Goal: Task Accomplishment & Management: Use online tool/utility

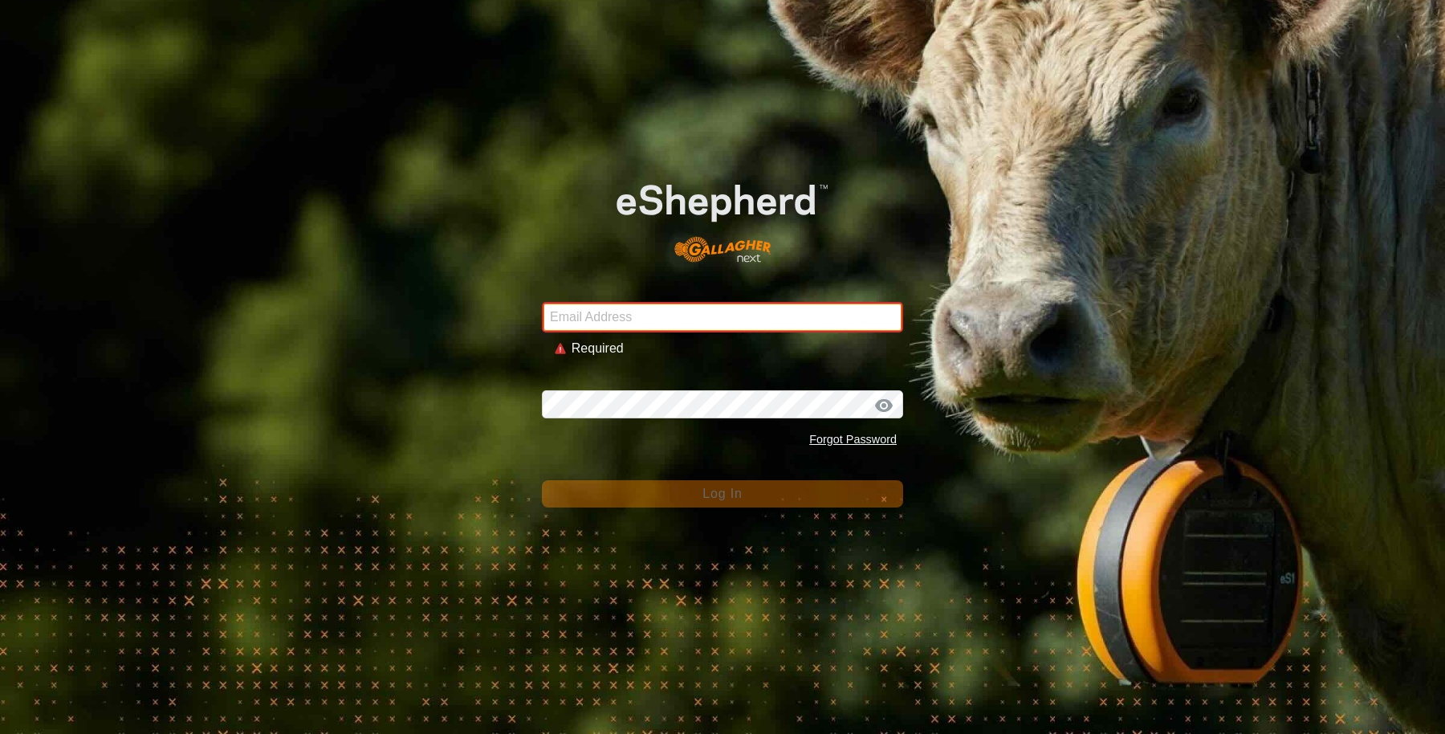
type input "[EMAIL_ADDRESS][DOMAIN_NAME]"
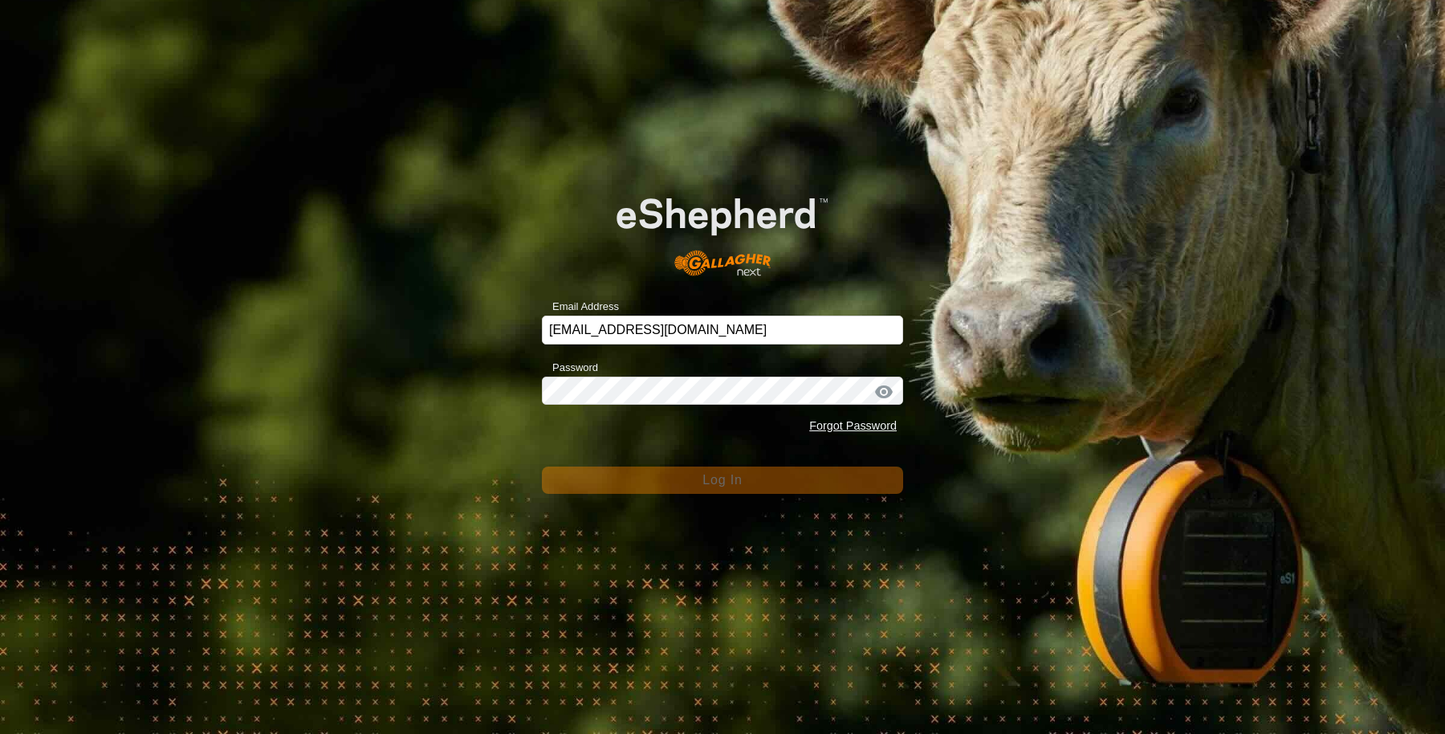
click at [607, 464] on form "Email Address [EMAIL_ADDRESS][DOMAIN_NAME] Password Forgot Password Log In" at bounding box center [722, 331] width 361 height 327
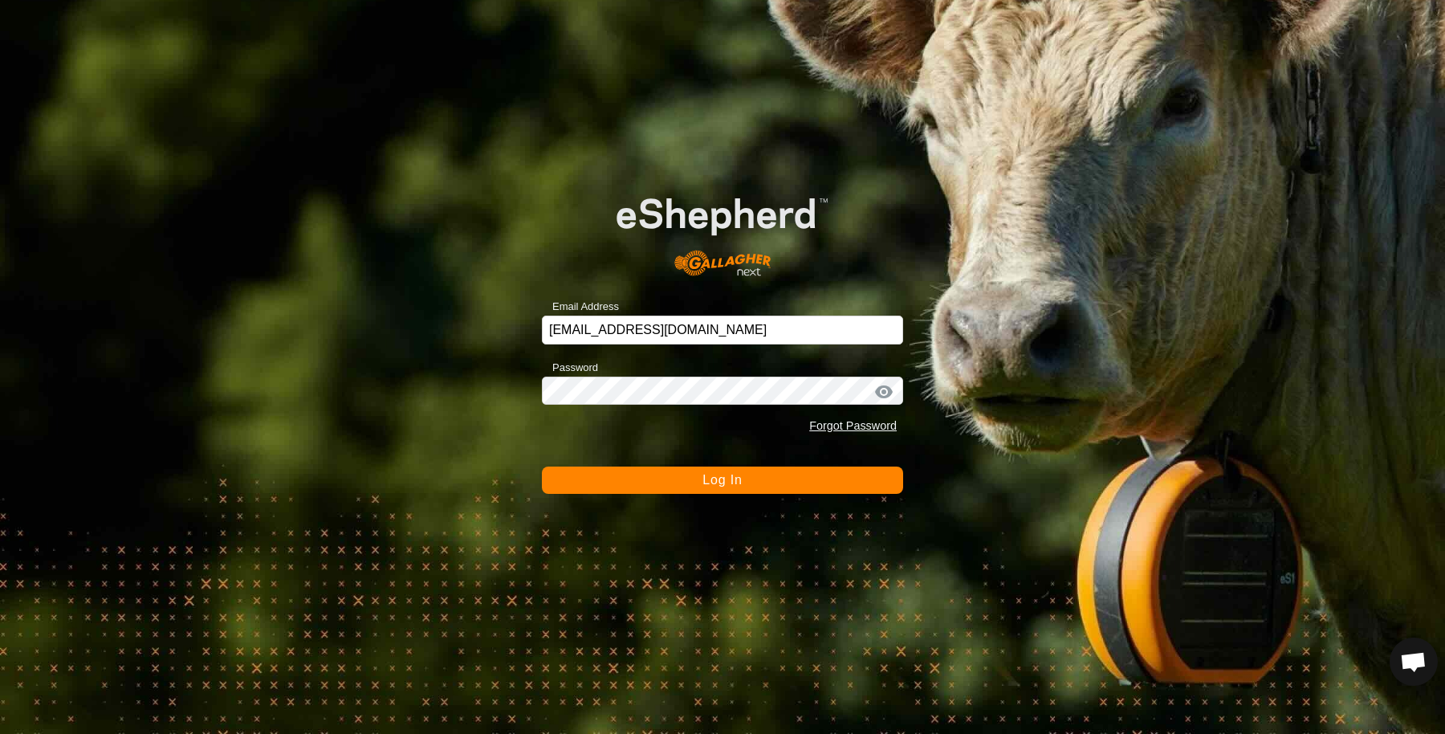
click at [591, 479] on button "Log In" at bounding box center [722, 480] width 361 height 27
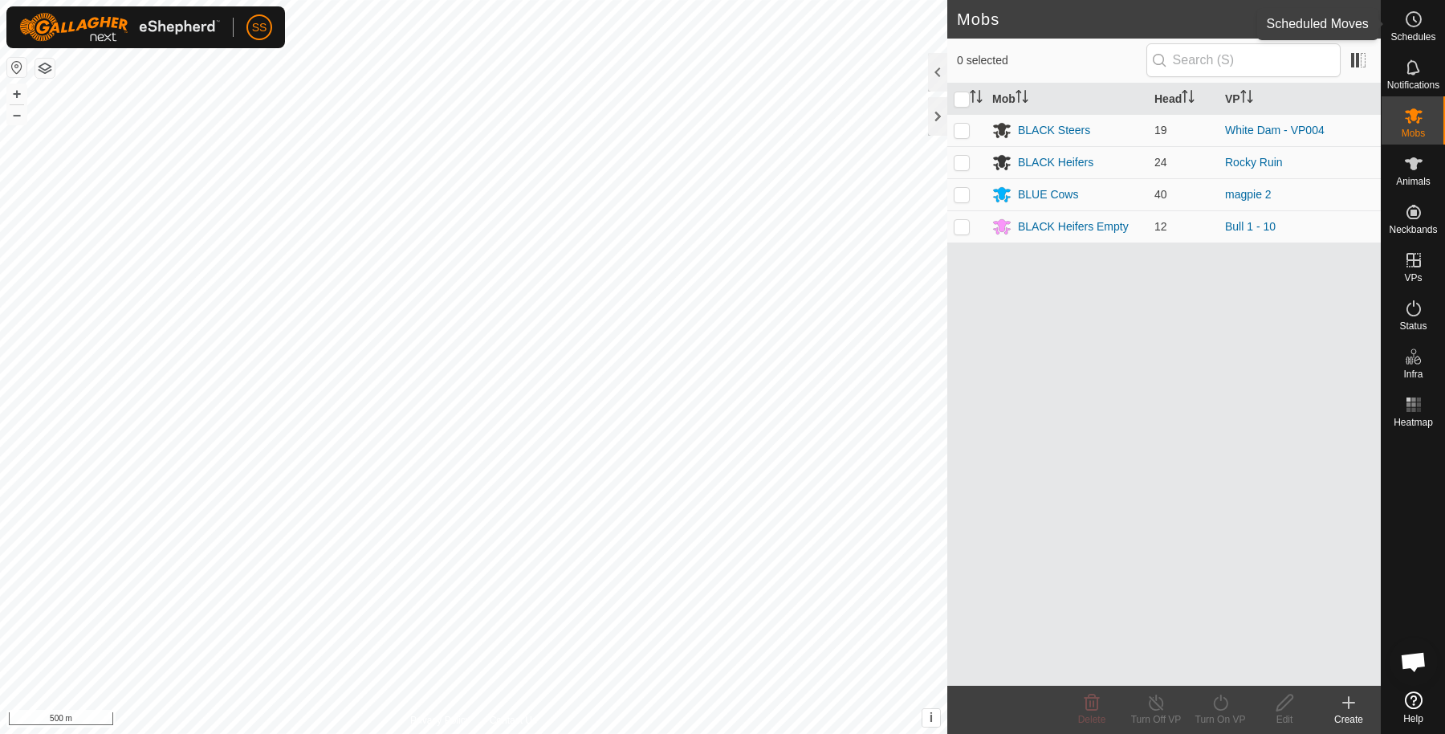
click at [1411, 30] on es-schedule-vp-svg-icon at bounding box center [1414, 19] width 29 height 26
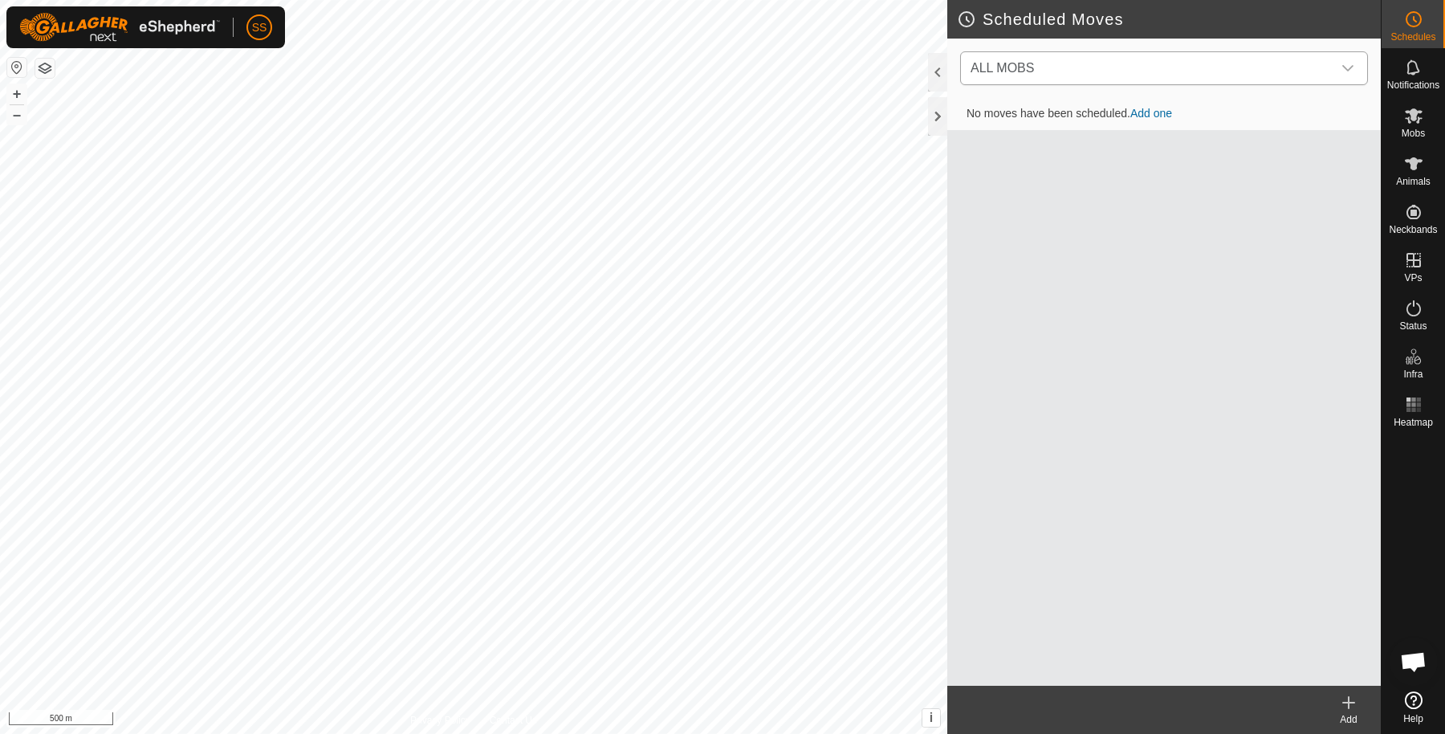
click at [1143, 81] on span "ALL MOBS" at bounding box center [1148, 68] width 368 height 32
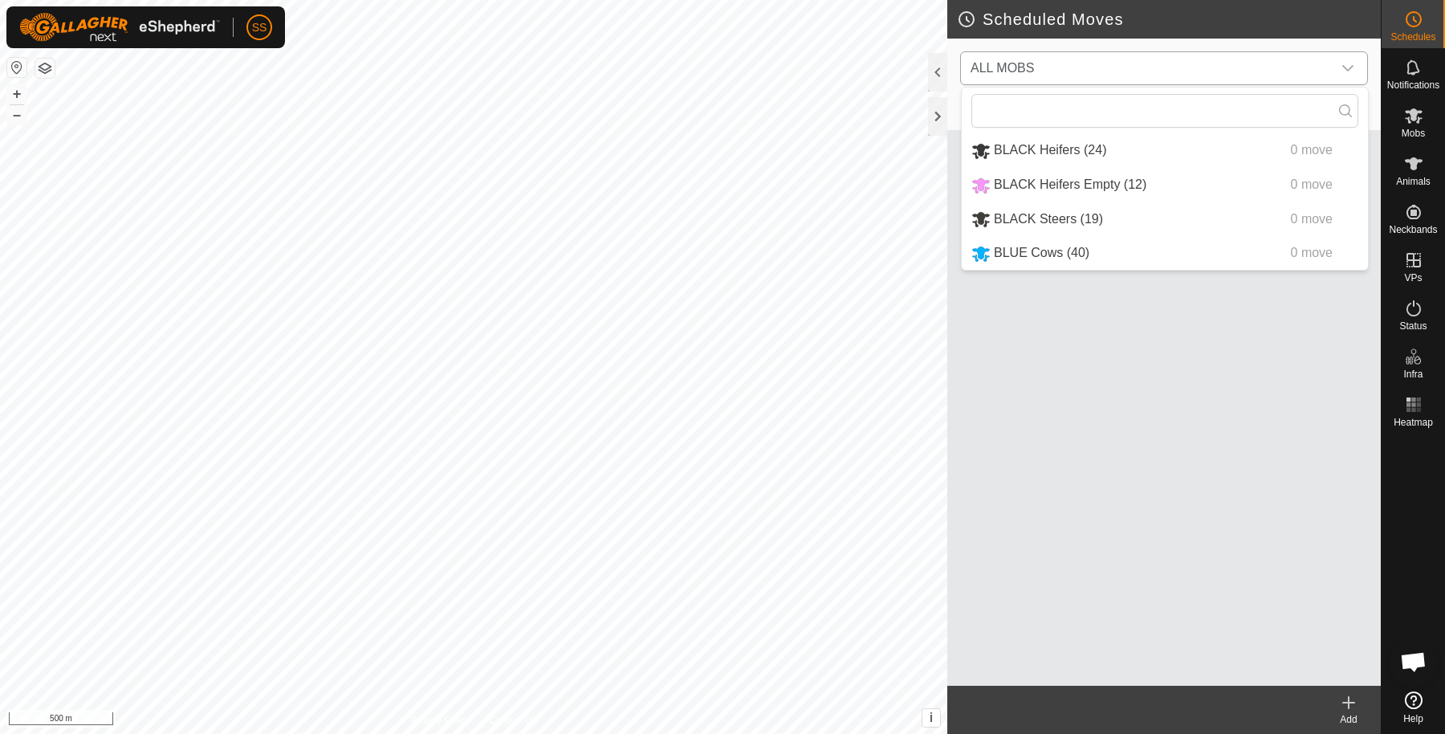
click at [1058, 223] on li "BLACK Steers (19) 0 move" at bounding box center [1165, 219] width 406 height 33
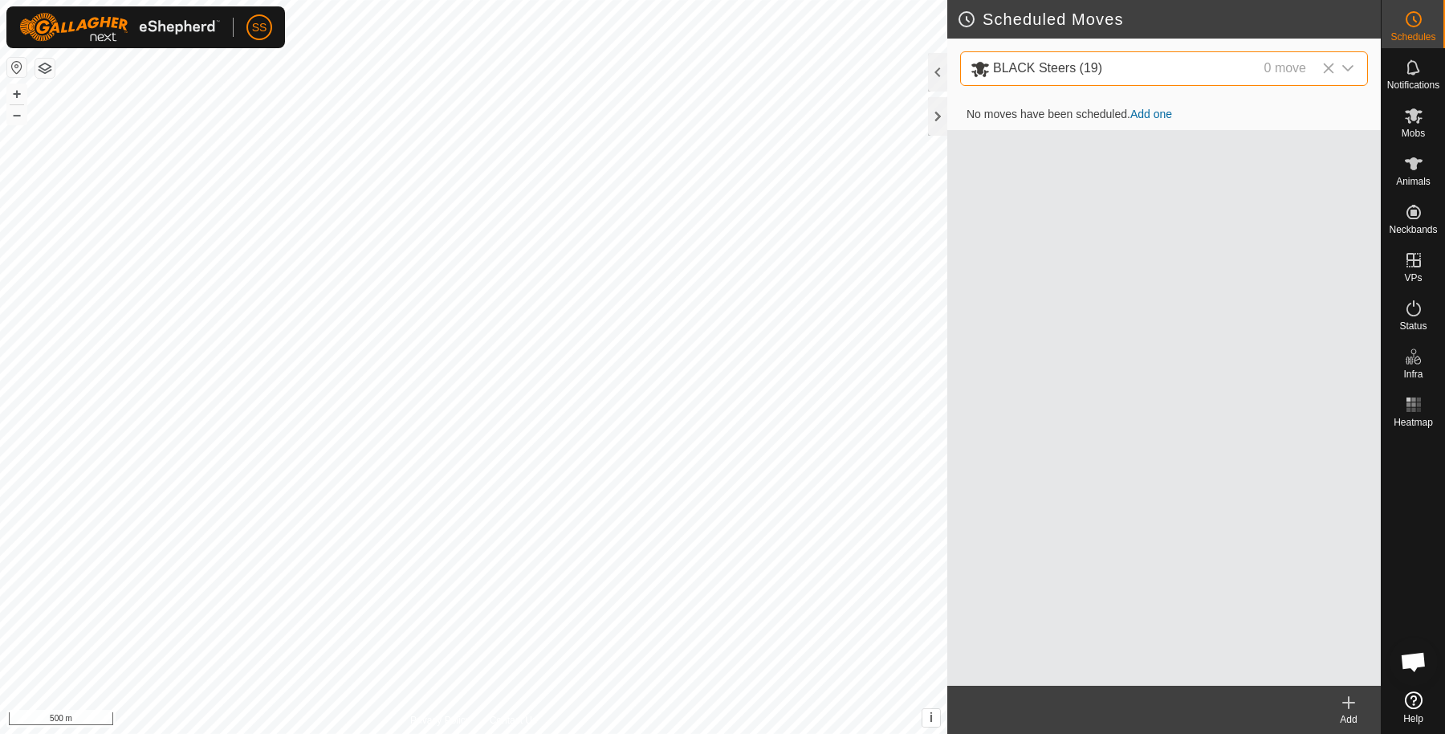
click at [1135, 112] on link "Add one" at bounding box center [1152, 114] width 42 height 13
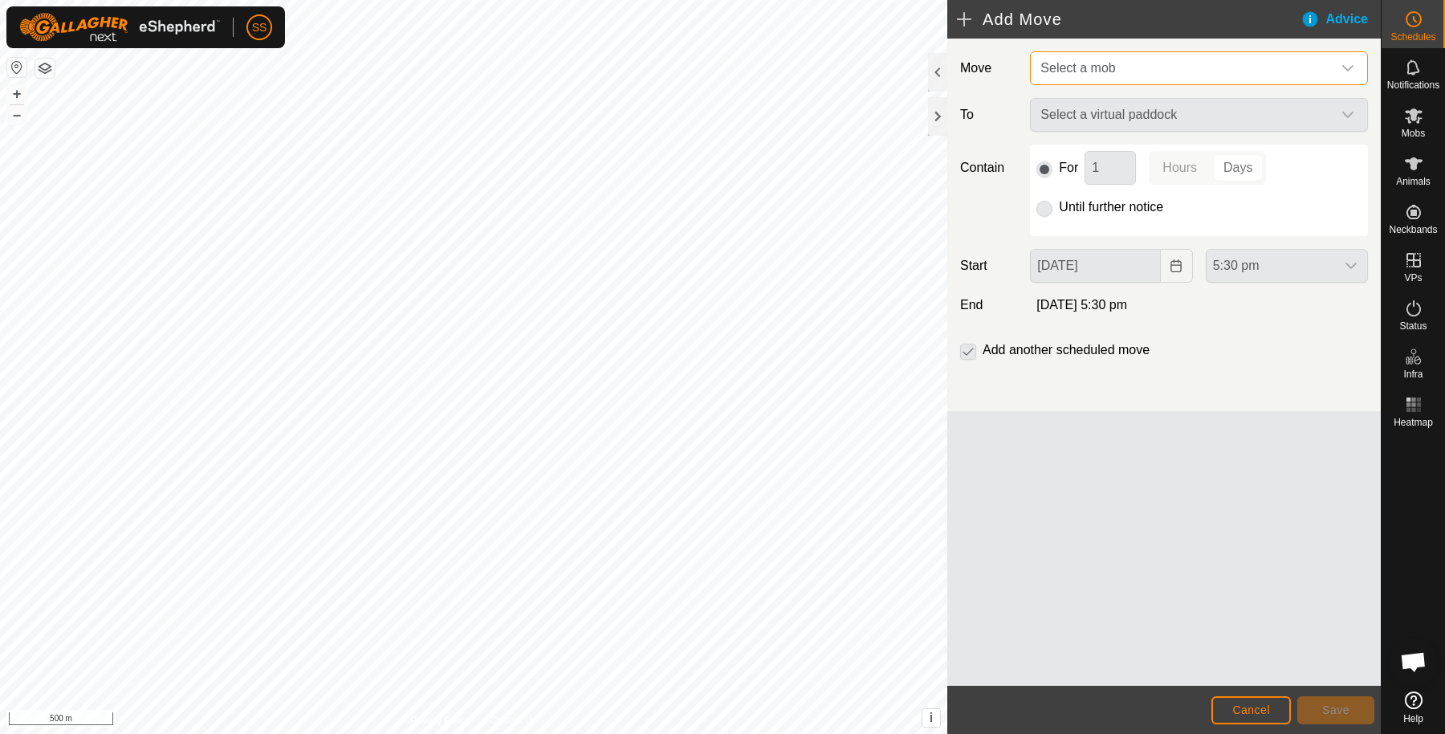
click at [1137, 77] on span "Select a mob" at bounding box center [1183, 68] width 298 height 32
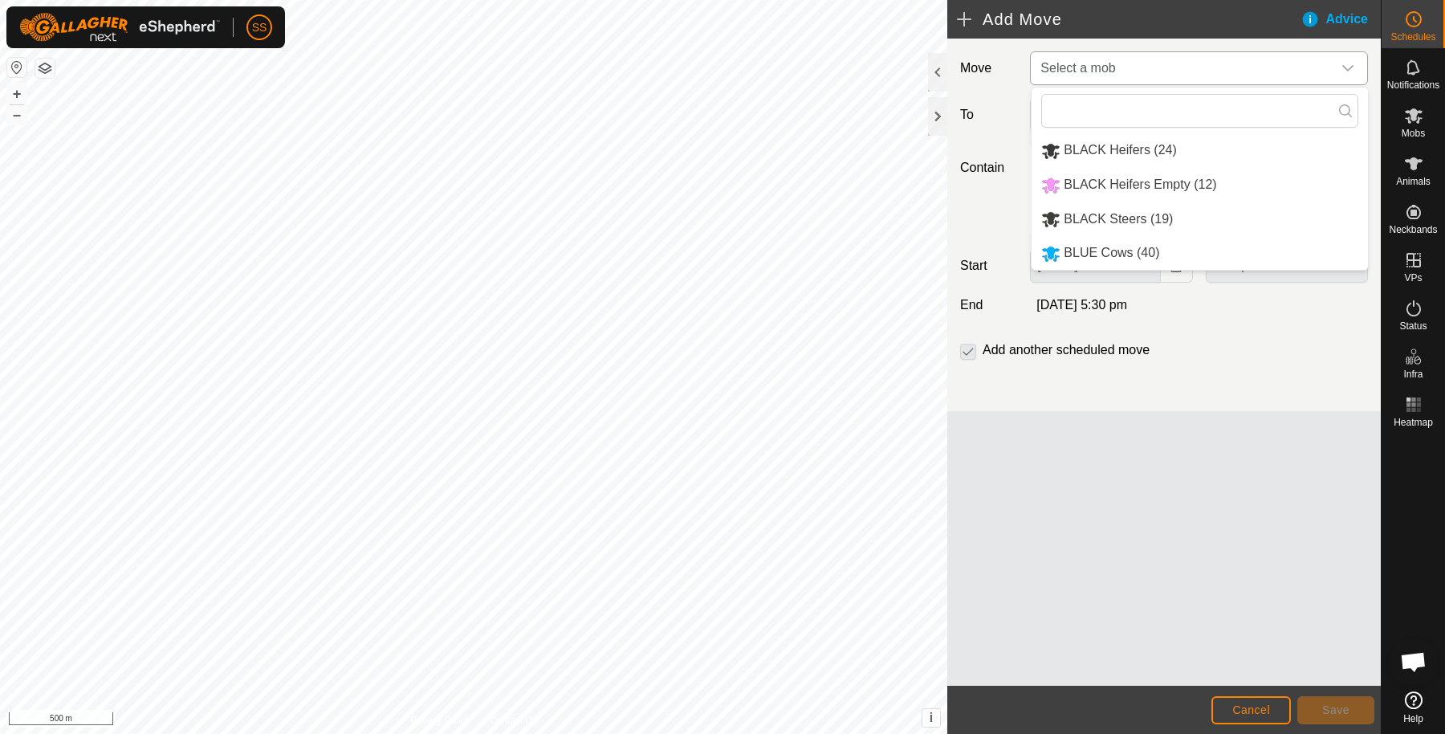
click at [1159, 210] on li "BLACK Steers (19)" at bounding box center [1200, 219] width 336 height 33
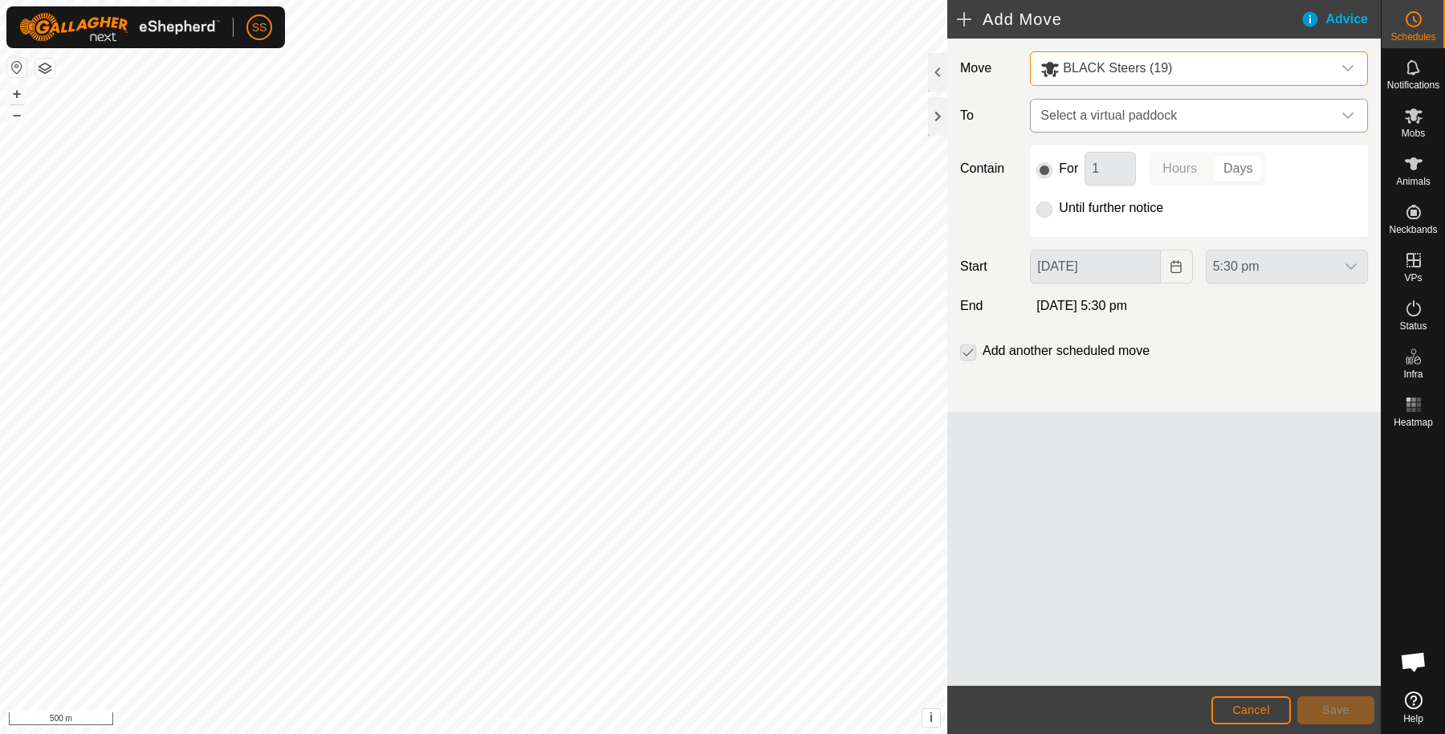
click at [1200, 121] on span "Select a virtual paddock" at bounding box center [1183, 116] width 298 height 32
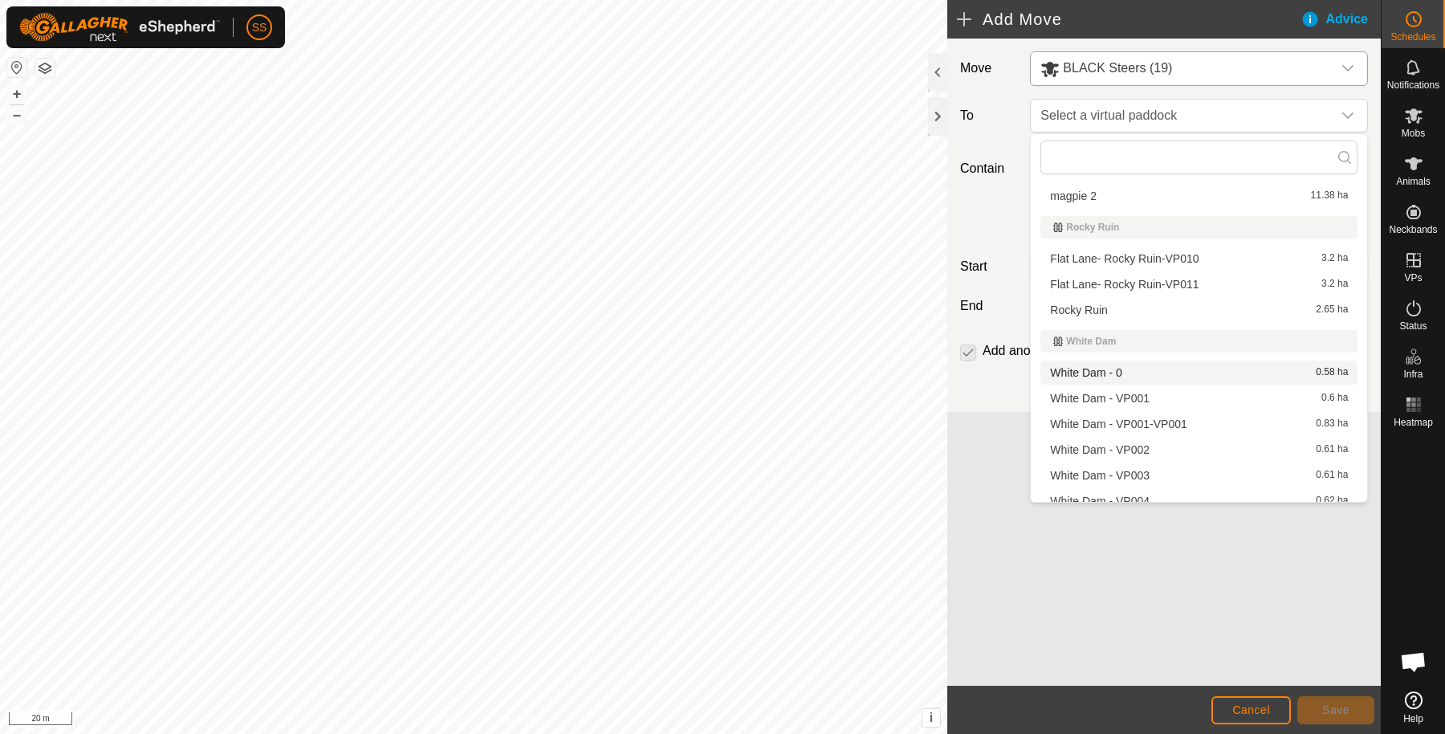
scroll to position [709, 0]
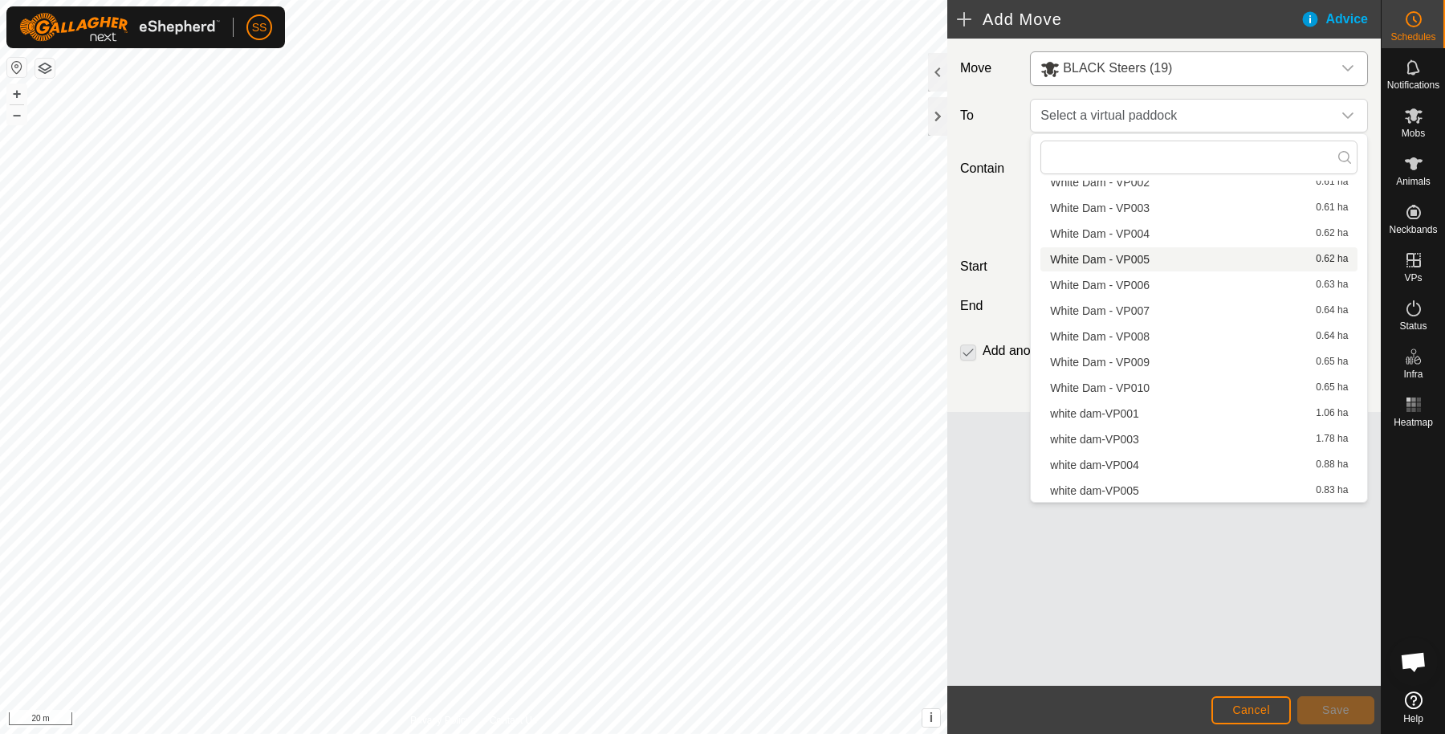
click at [1136, 262] on li "White Dam - VP005 0.62 ha" at bounding box center [1199, 259] width 317 height 24
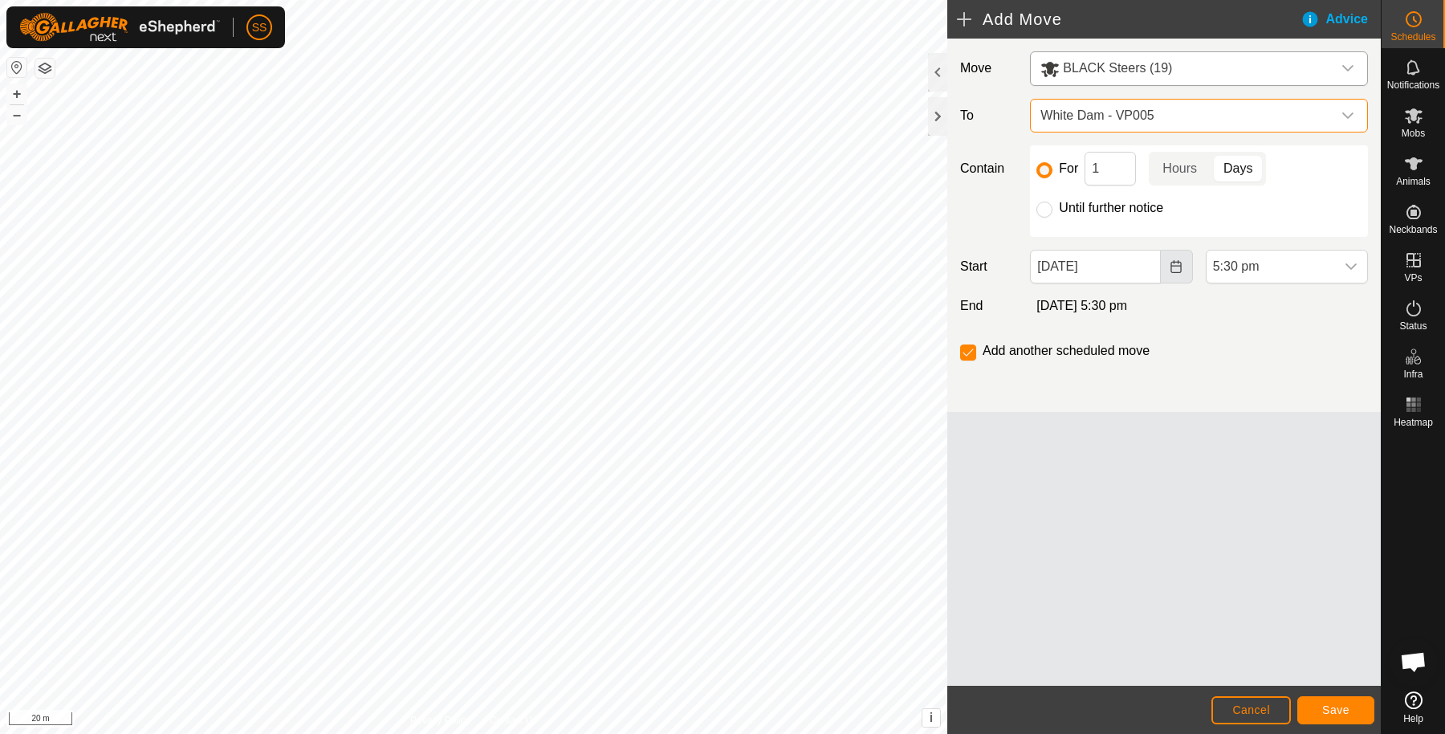
click at [1175, 260] on icon "Choose Date" at bounding box center [1176, 266] width 10 height 13
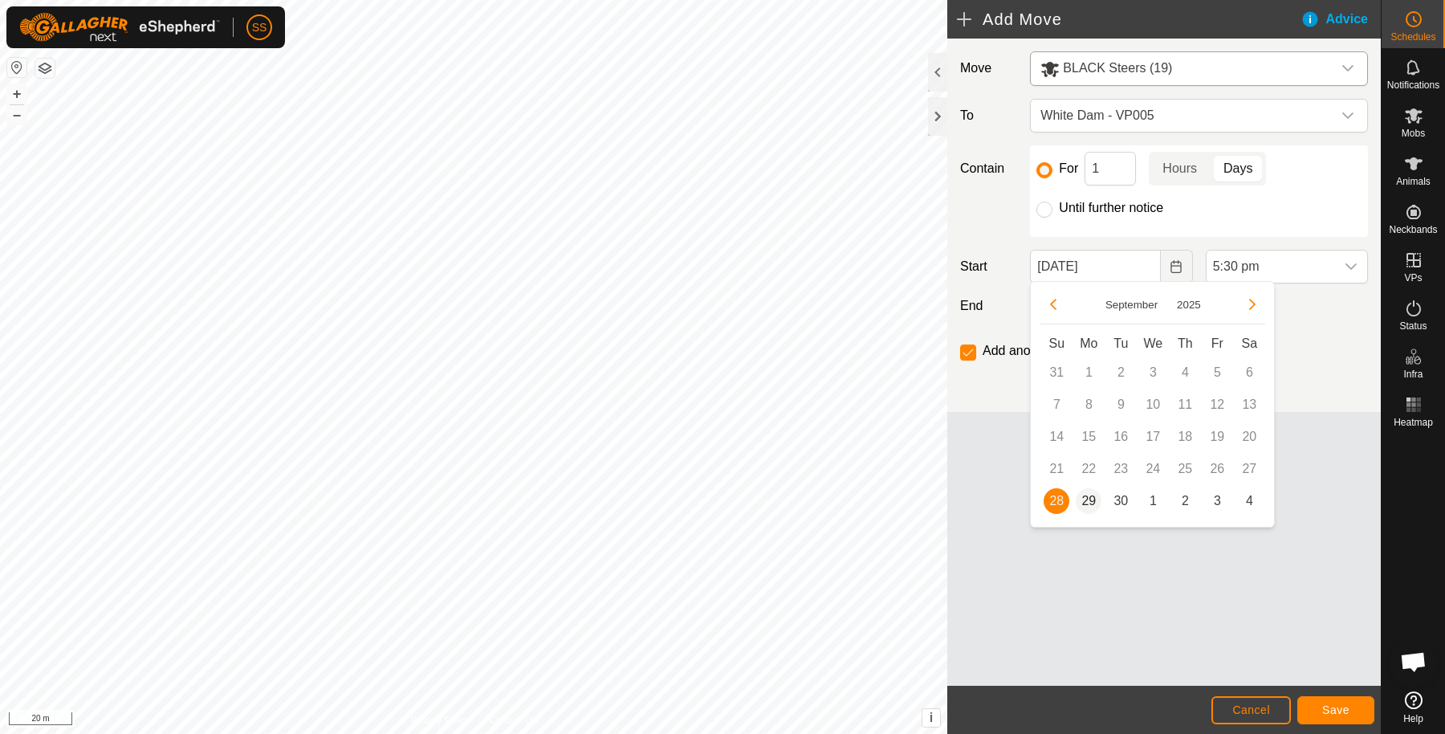
click at [1094, 499] on span "29" at bounding box center [1089, 501] width 26 height 26
type input "[DATE]"
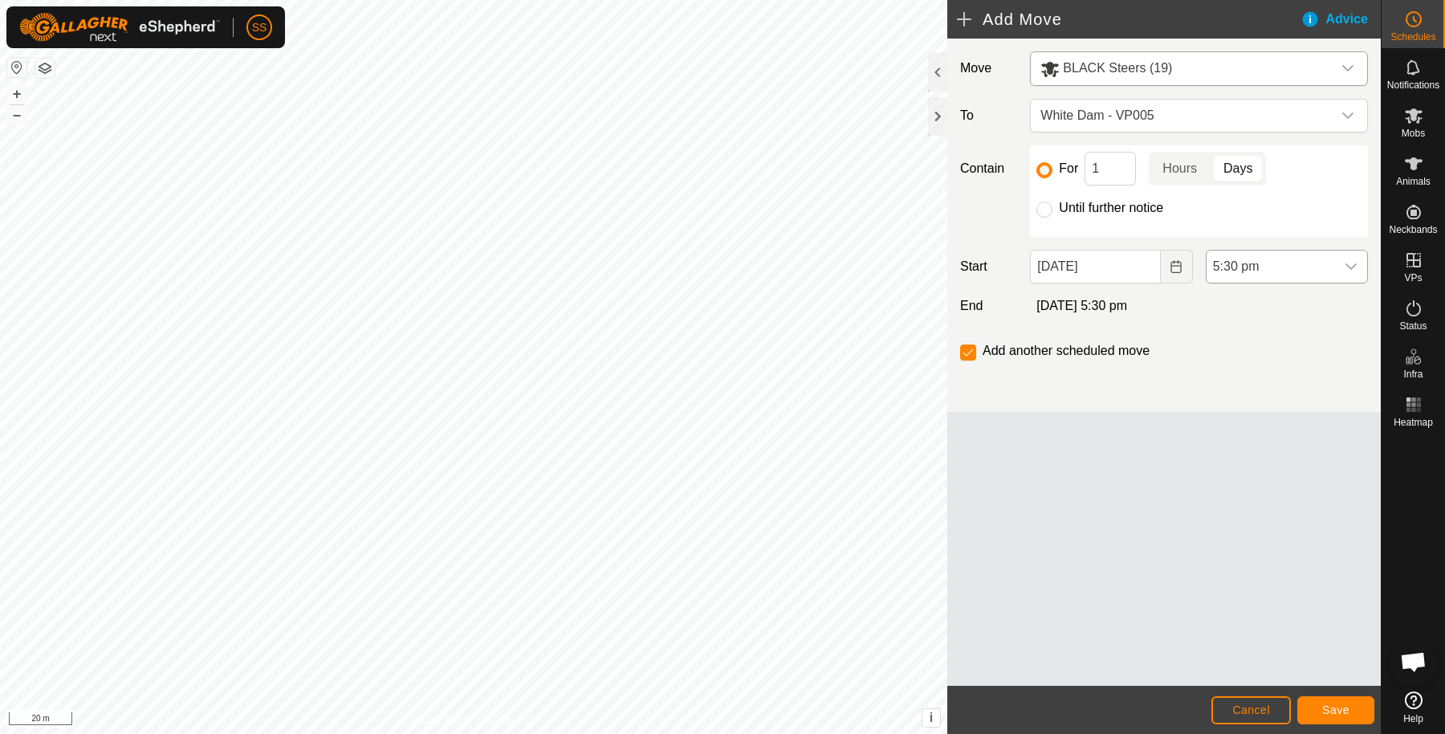
click at [1342, 267] on div "dropdown trigger" at bounding box center [1351, 267] width 32 height 32
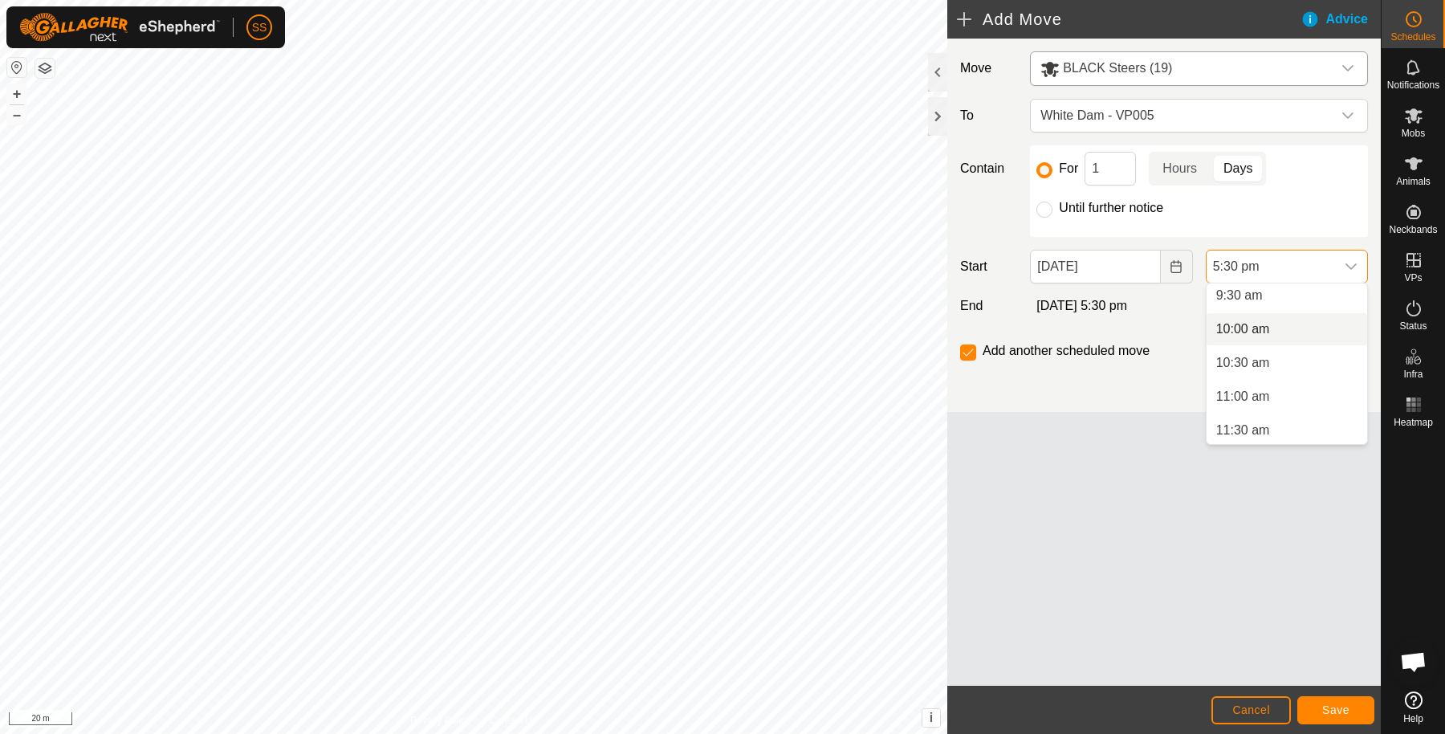
click at [1303, 330] on li "10:00 am" at bounding box center [1287, 329] width 161 height 32
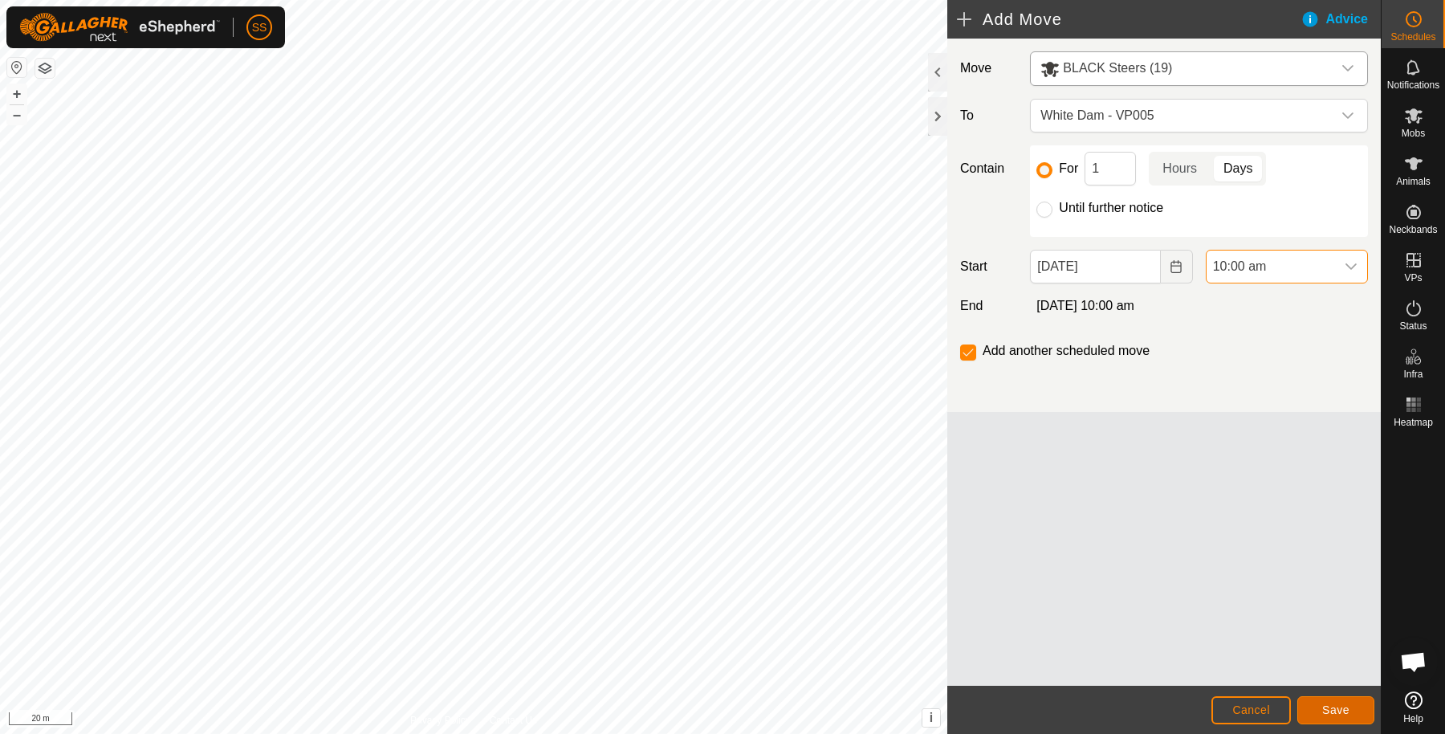
click at [1339, 701] on button "Save" at bounding box center [1336, 710] width 77 height 28
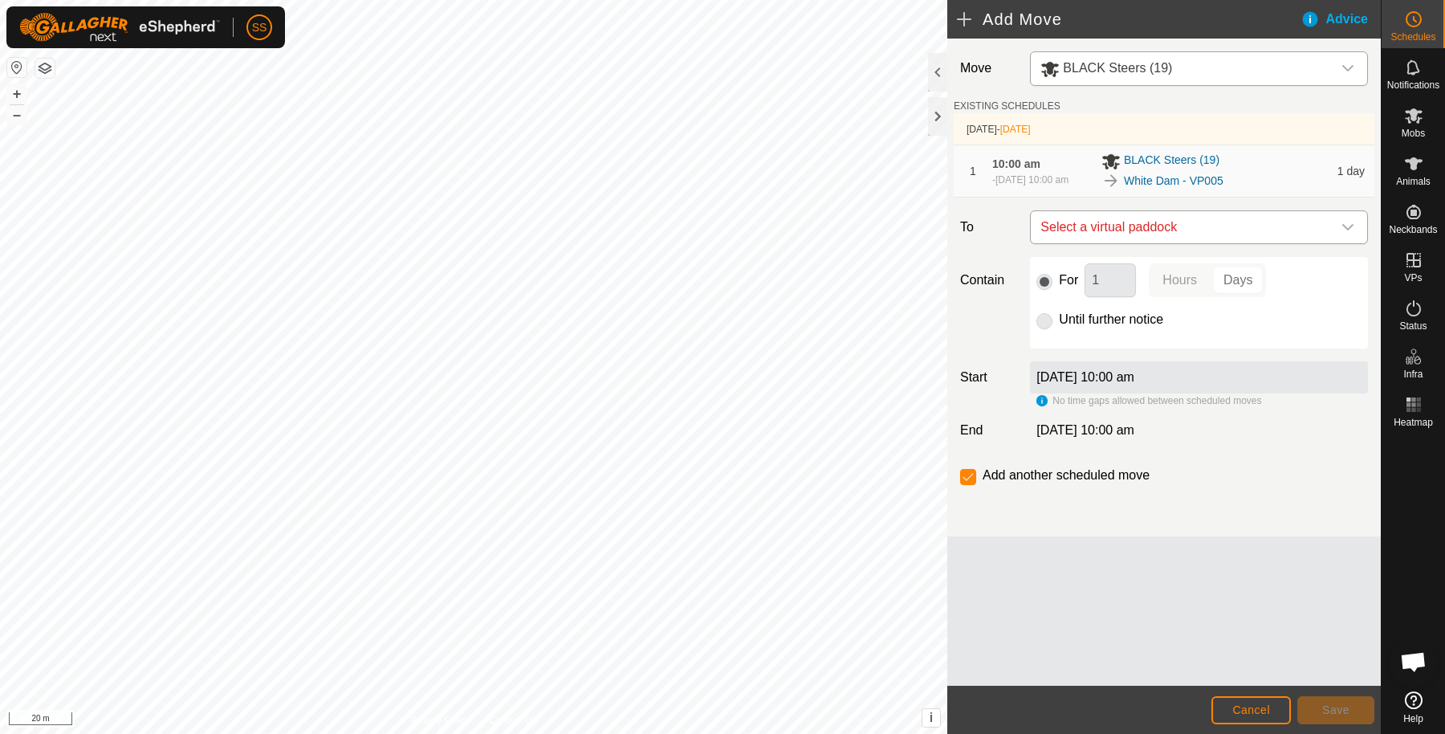
click at [1332, 227] on div "dropdown trigger" at bounding box center [1348, 227] width 32 height 32
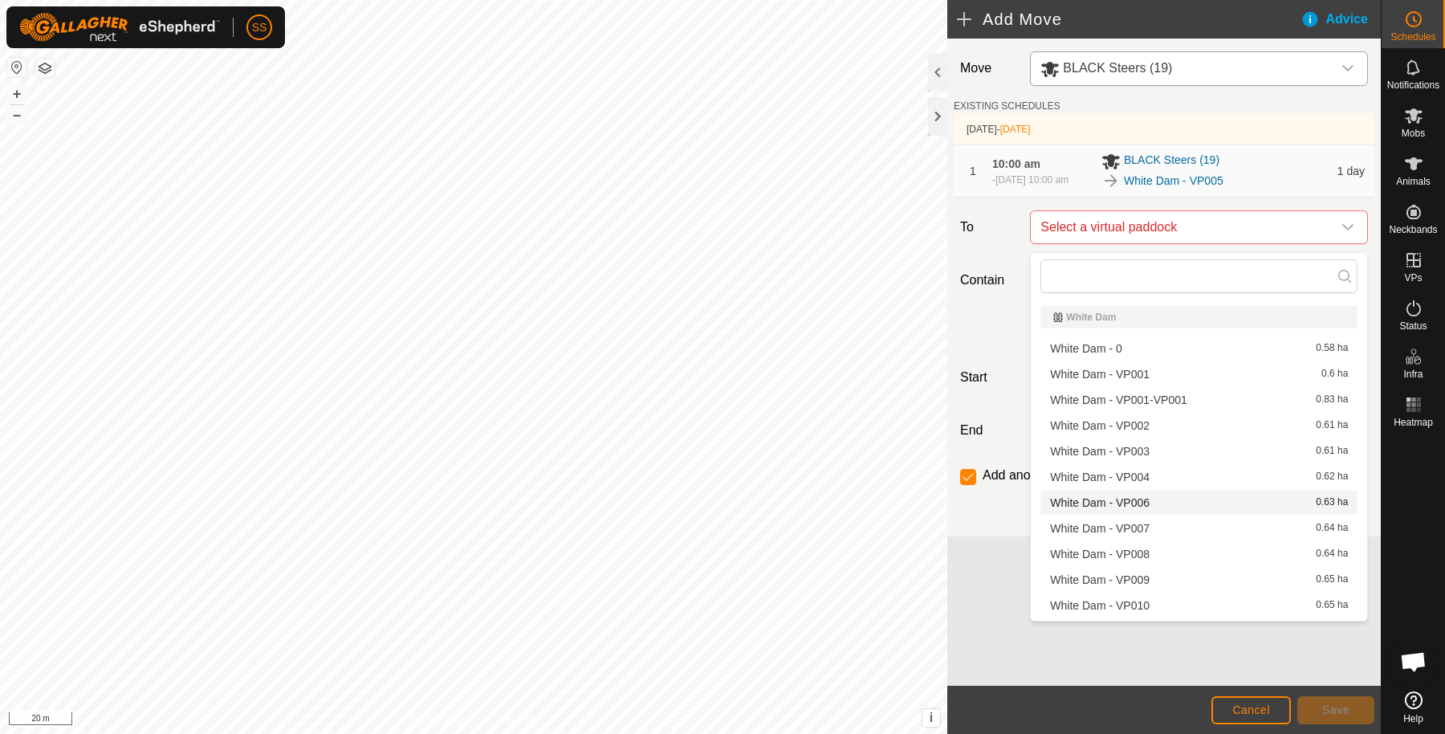
click at [1160, 498] on li "White Dam - VP006 0.63 ha" at bounding box center [1199, 503] width 317 height 24
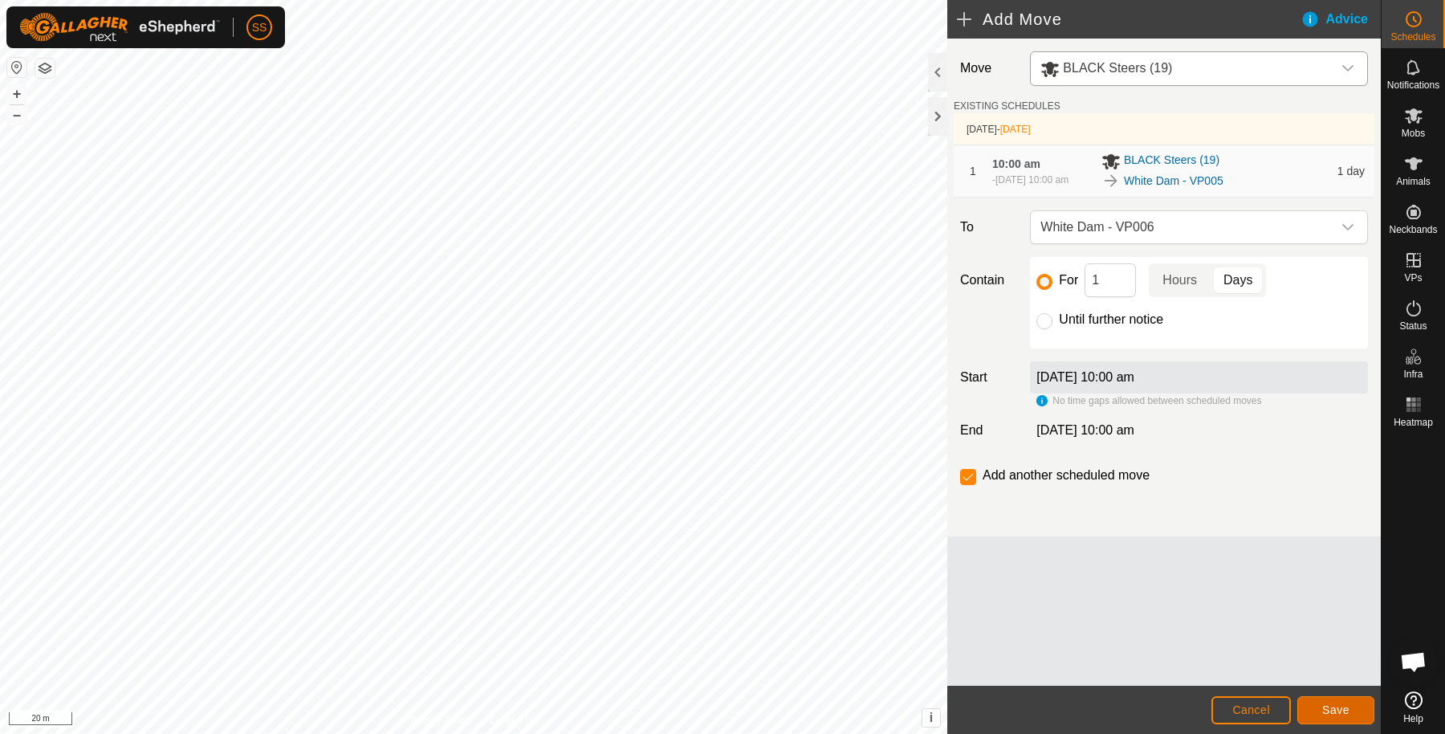
click at [1345, 701] on button "Save" at bounding box center [1336, 710] width 77 height 28
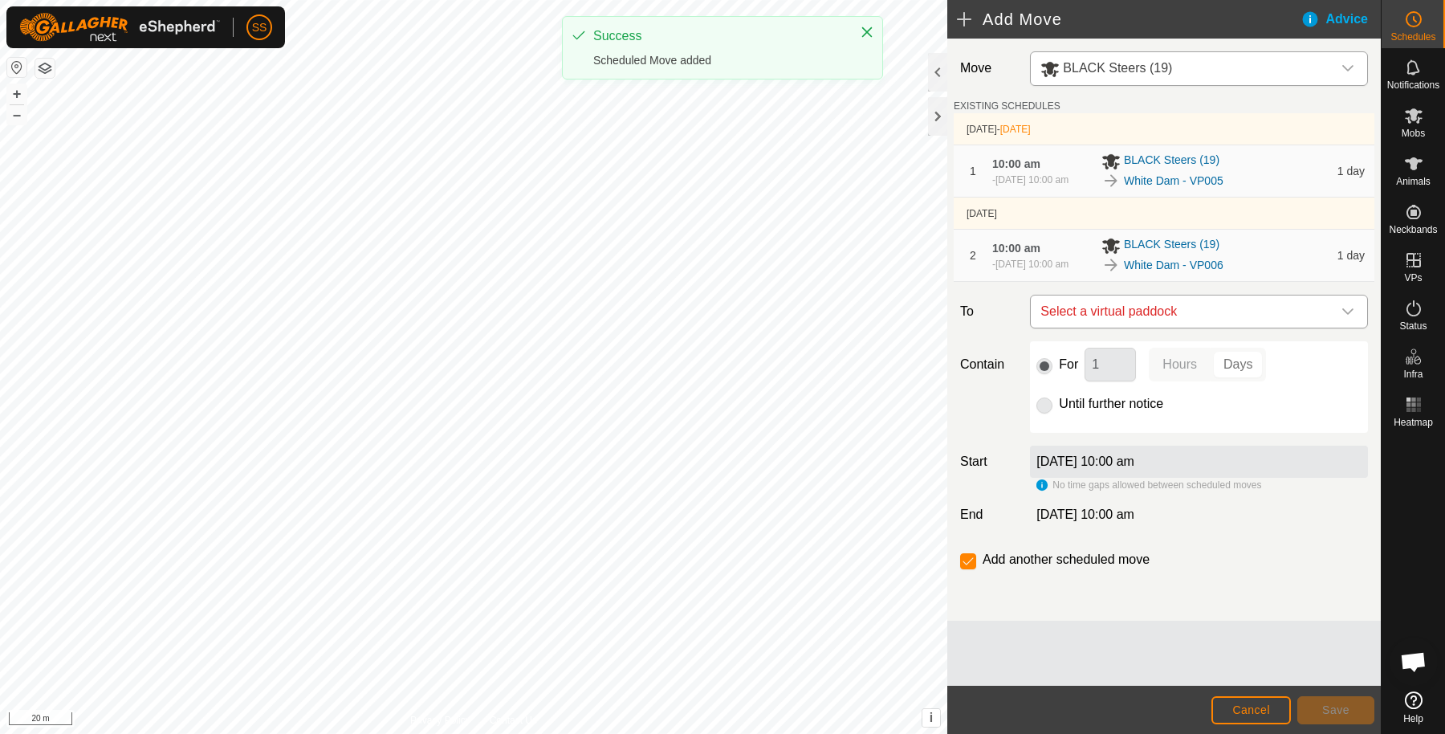
click at [1347, 328] on div "dropdown trigger" at bounding box center [1348, 312] width 32 height 32
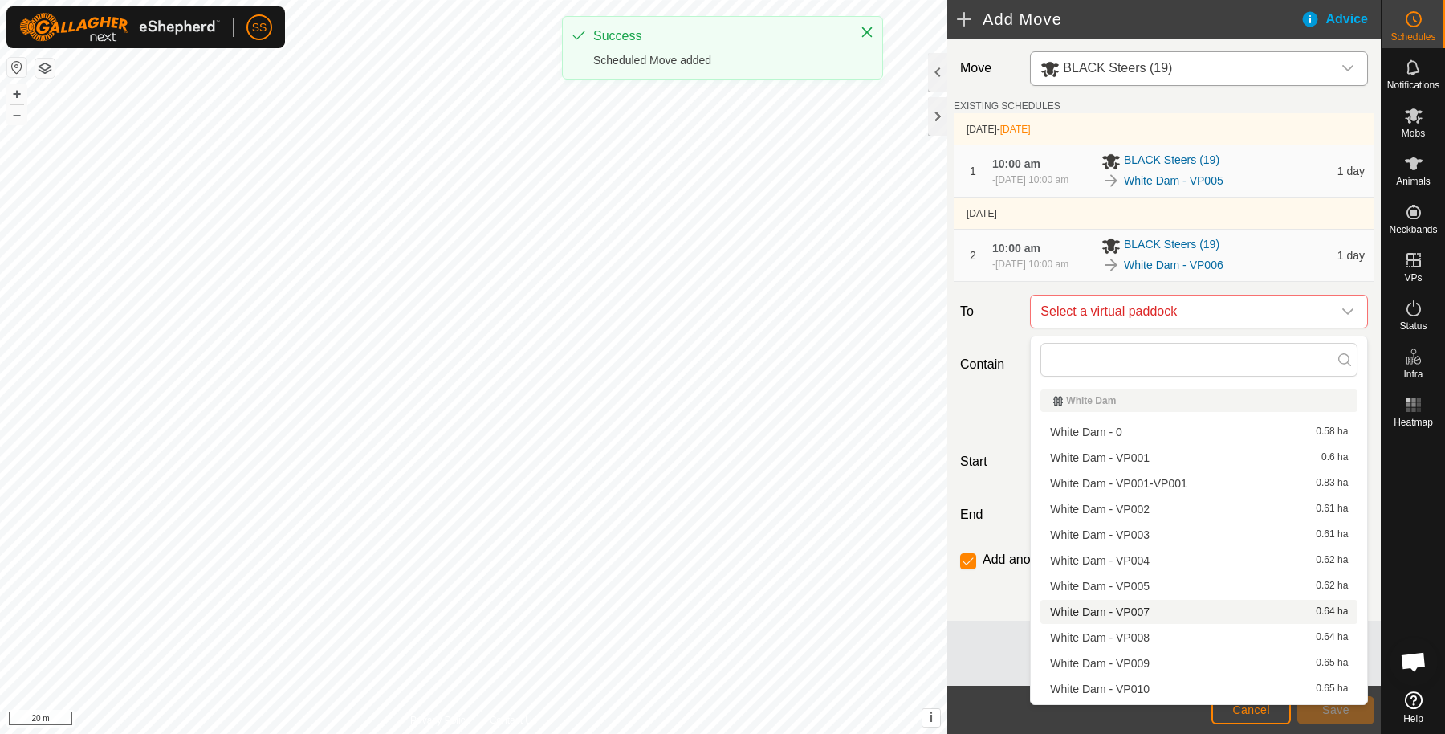
click at [1153, 607] on li "White Dam - VP007 0.64 ha" at bounding box center [1199, 612] width 317 height 24
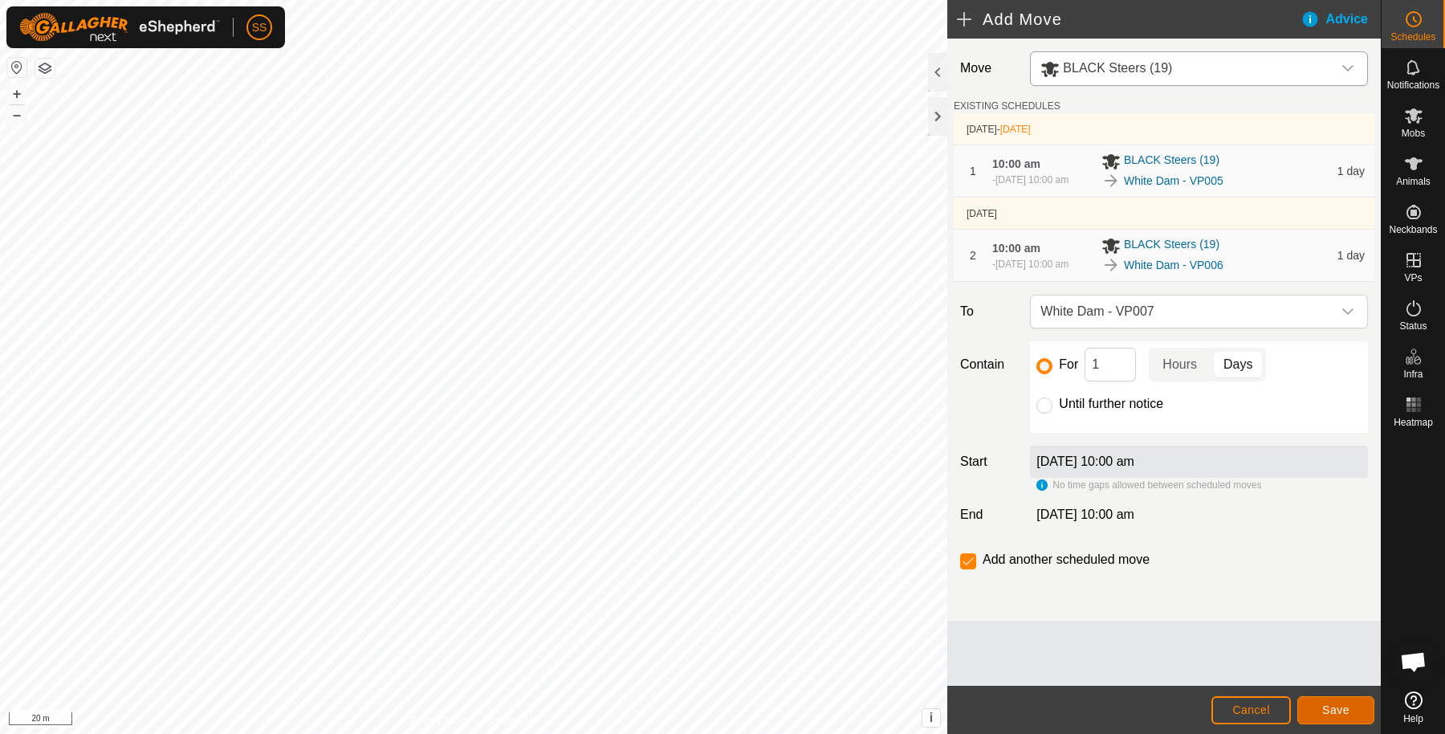
click at [1324, 703] on span "Save" at bounding box center [1336, 709] width 27 height 13
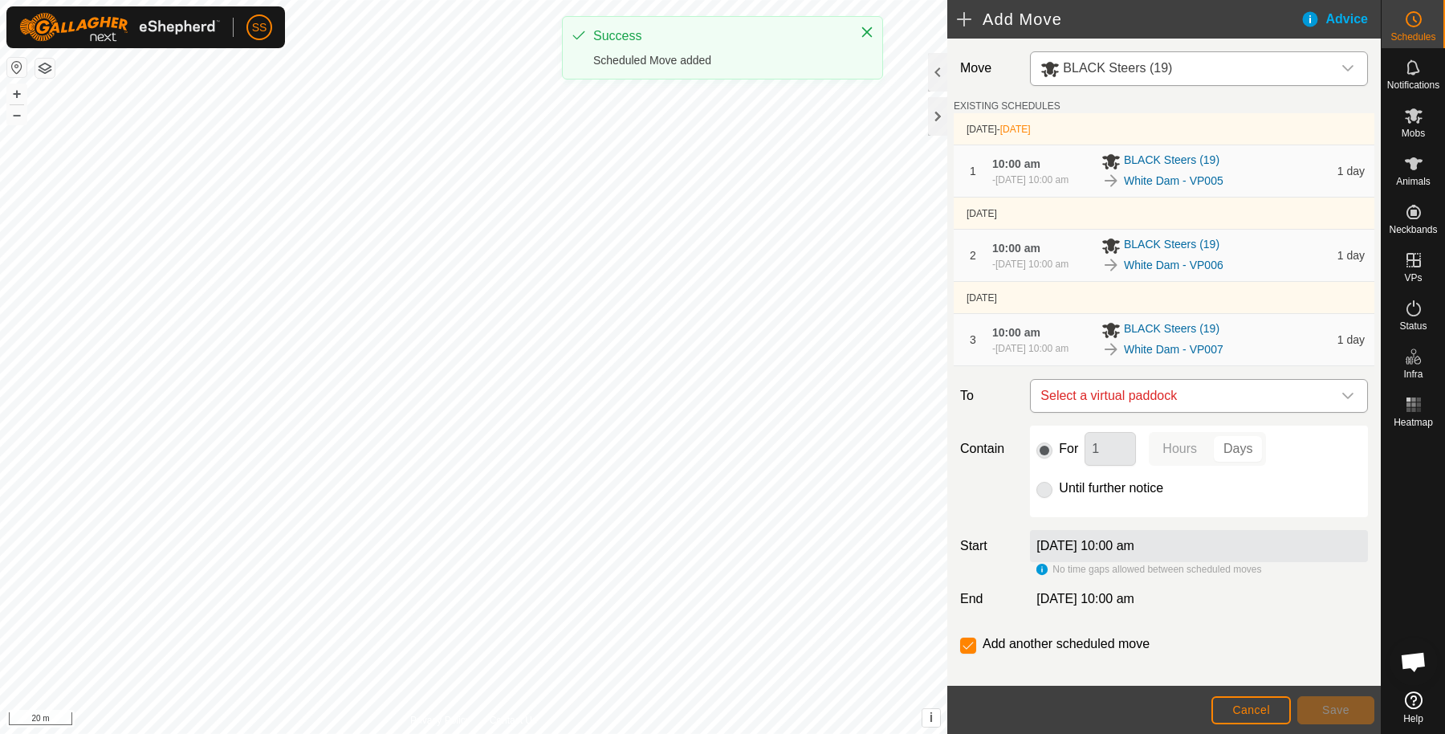
click at [1332, 407] on div "dropdown trigger" at bounding box center [1348, 396] width 32 height 32
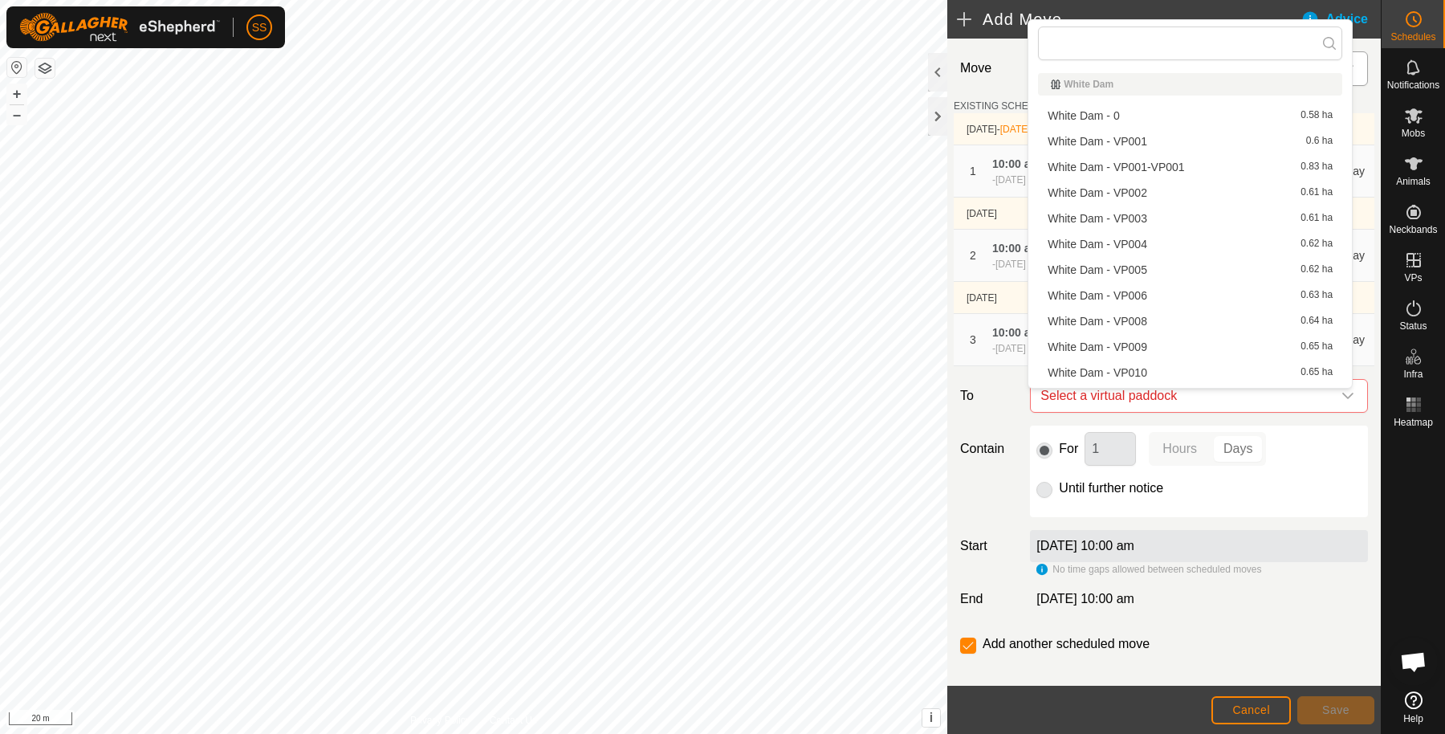
click at [1164, 314] on li "White Dam - VP008 0.64 ha" at bounding box center [1190, 321] width 304 height 24
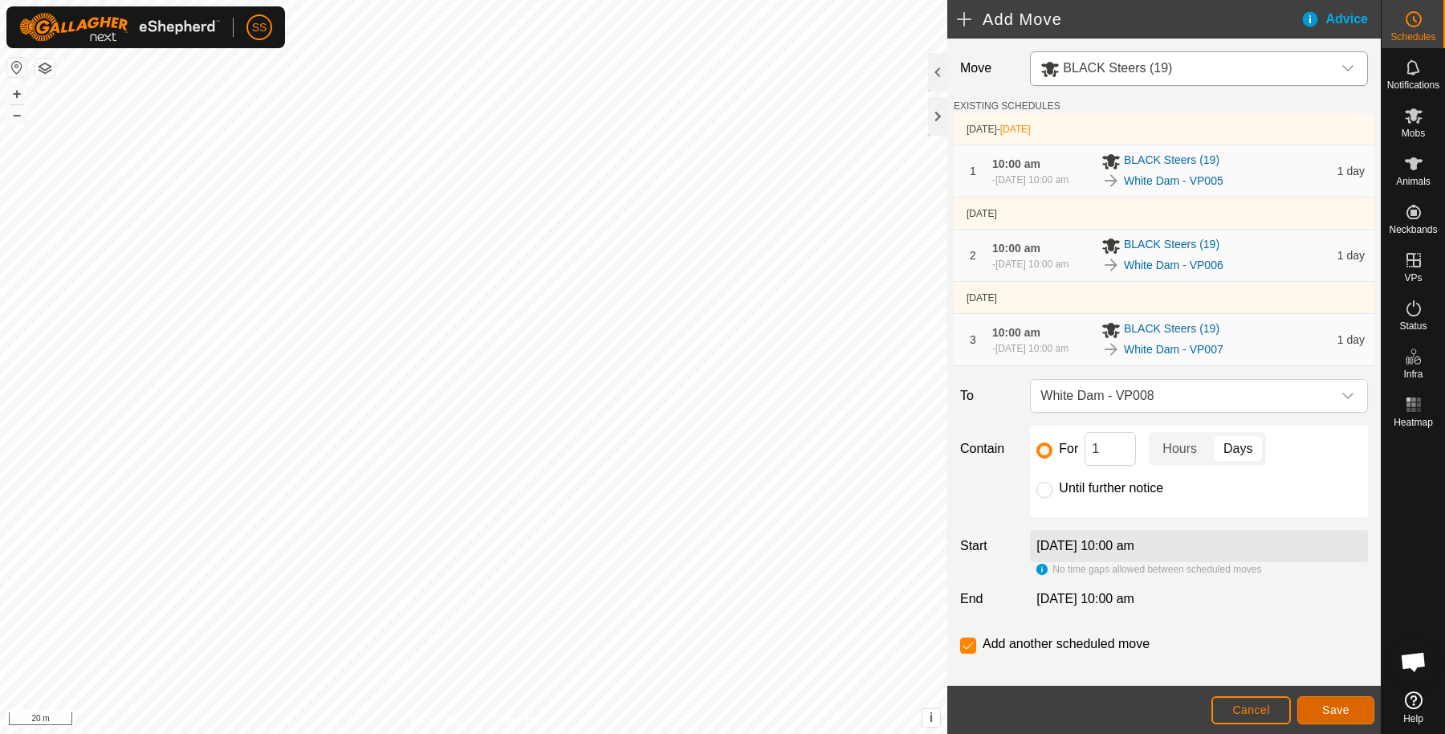
click at [1323, 703] on span "Save" at bounding box center [1336, 709] width 27 height 13
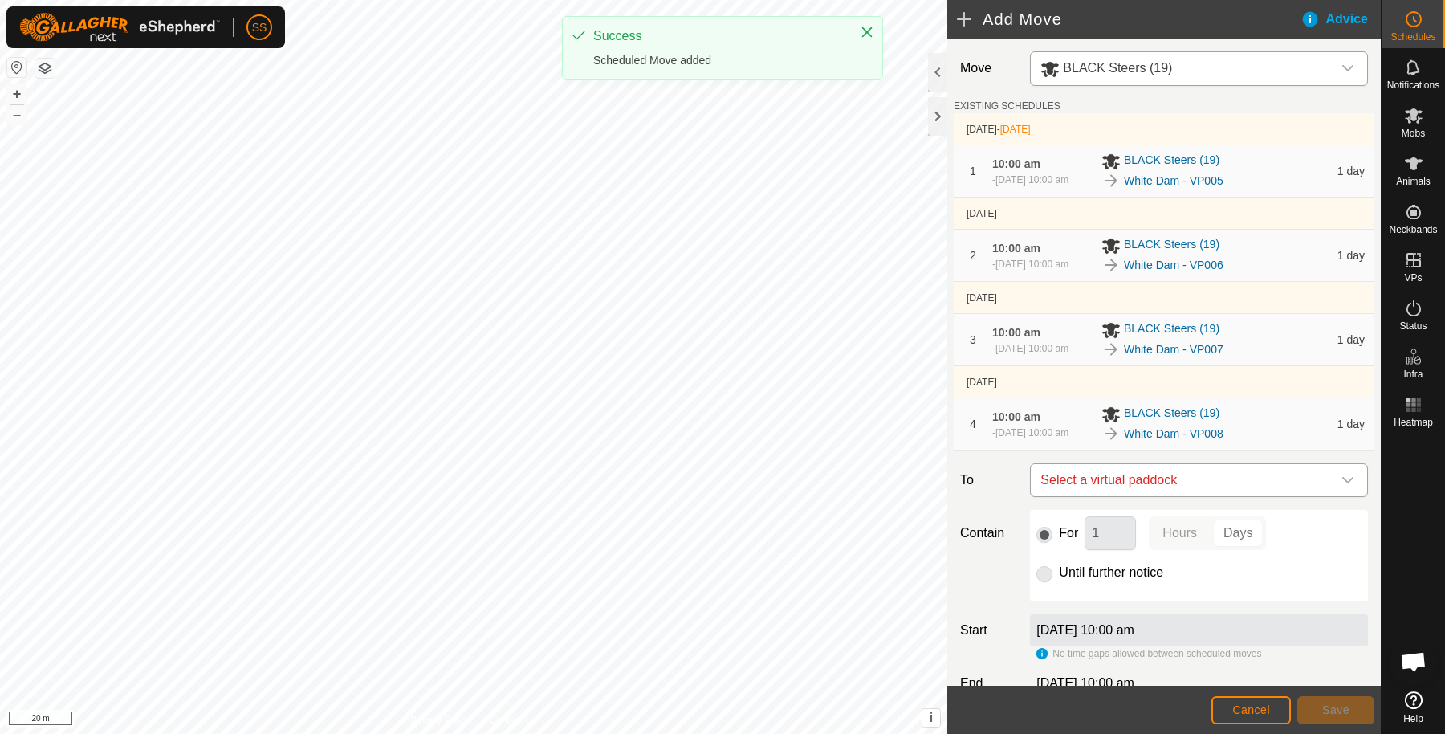
click at [1241, 495] on span "Select a virtual paddock" at bounding box center [1183, 480] width 298 height 32
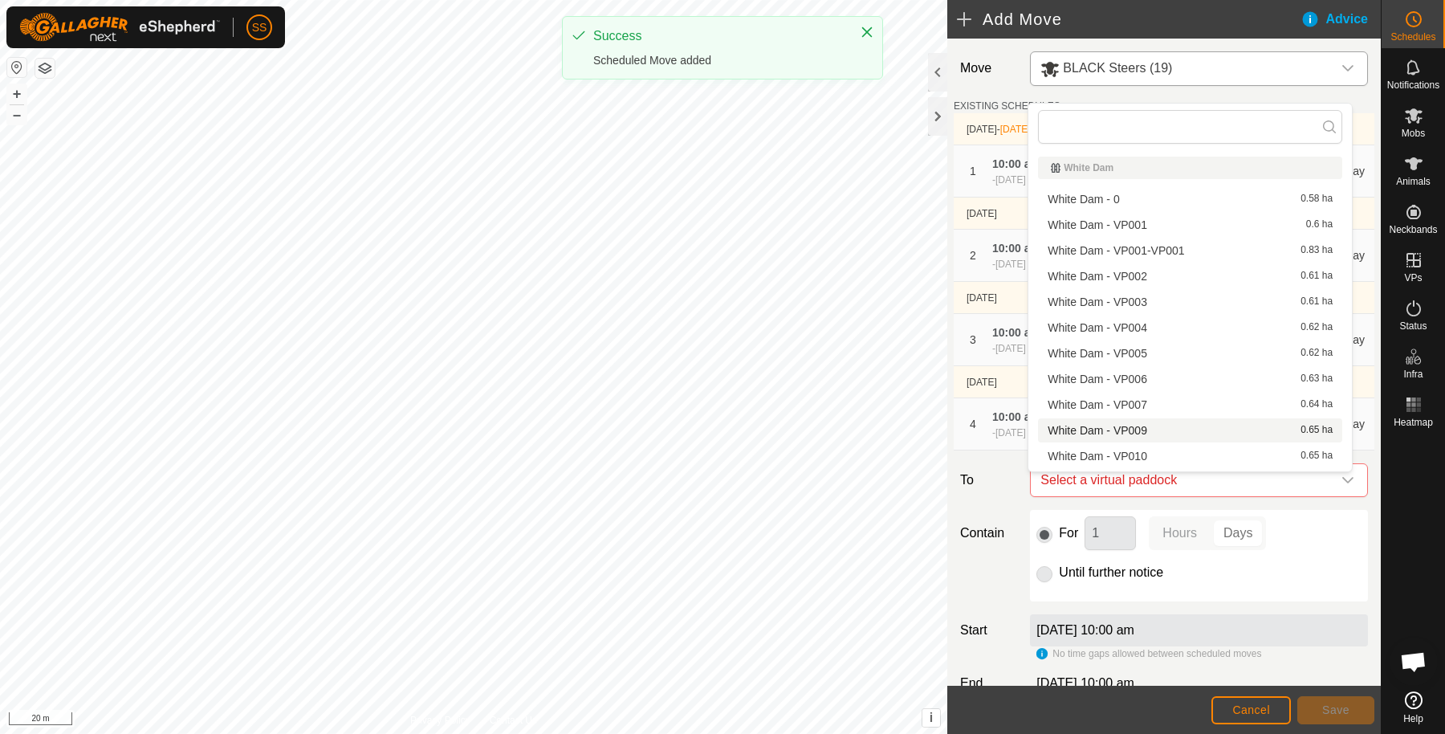
click at [1172, 430] on li "White Dam - VP009 0.65 ha" at bounding box center [1190, 430] width 304 height 24
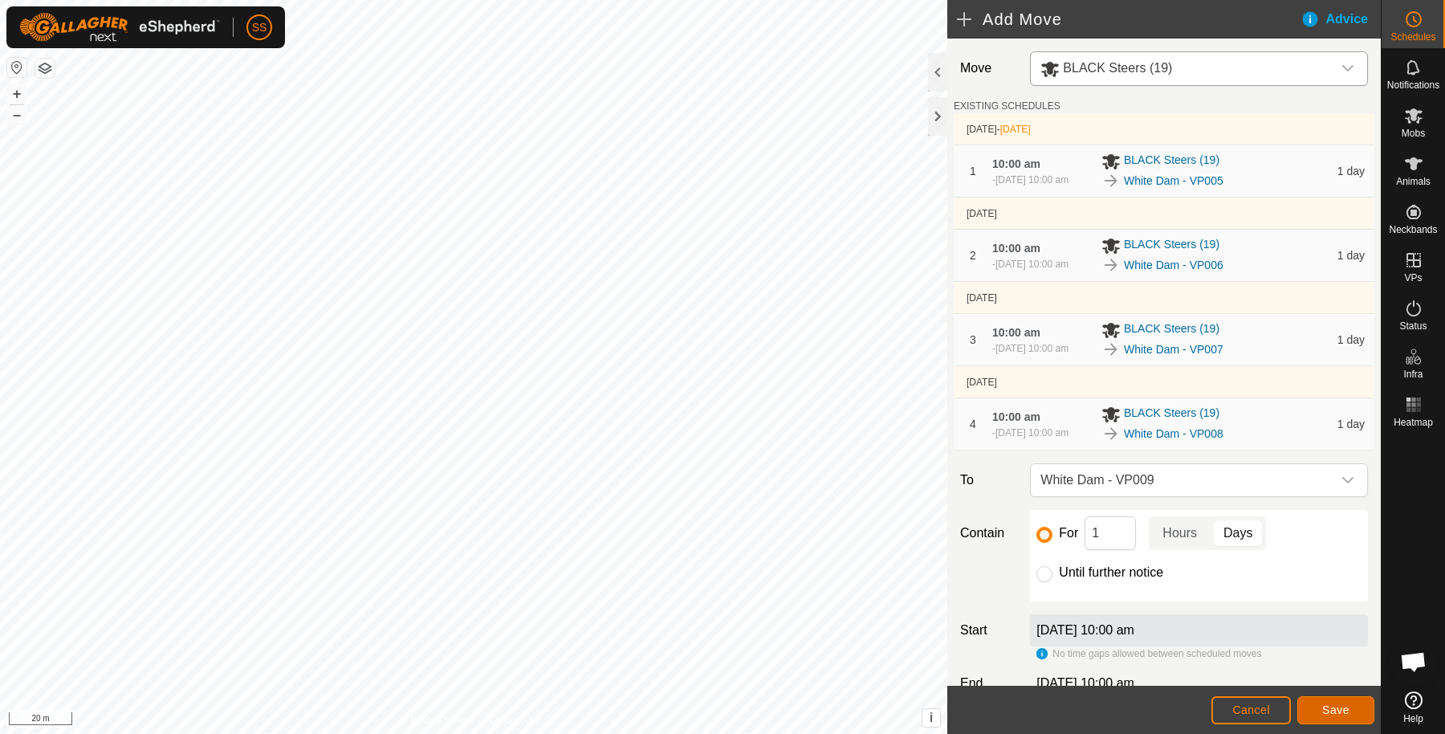
click at [1323, 705] on span "Save" at bounding box center [1336, 709] width 27 height 13
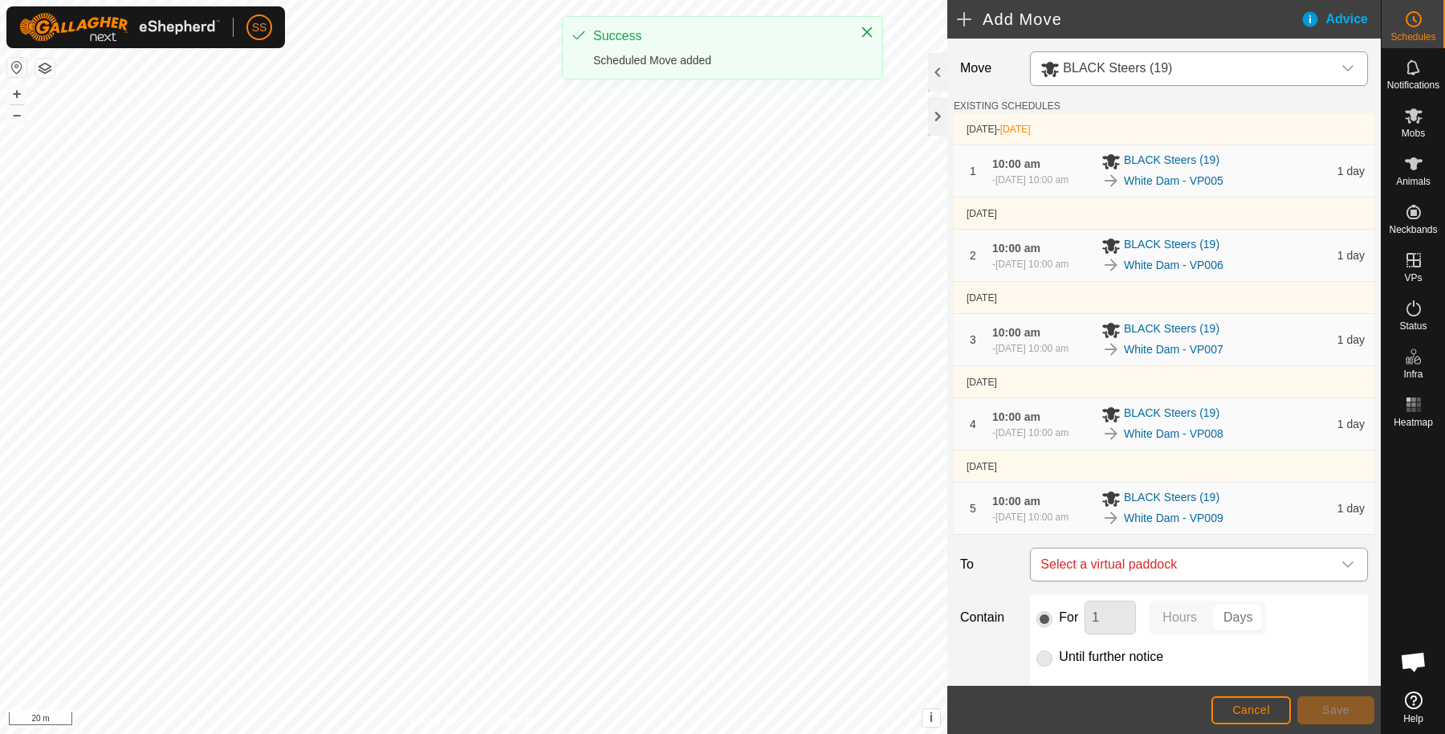
click at [1275, 577] on span "Select a virtual paddock" at bounding box center [1183, 564] width 298 height 32
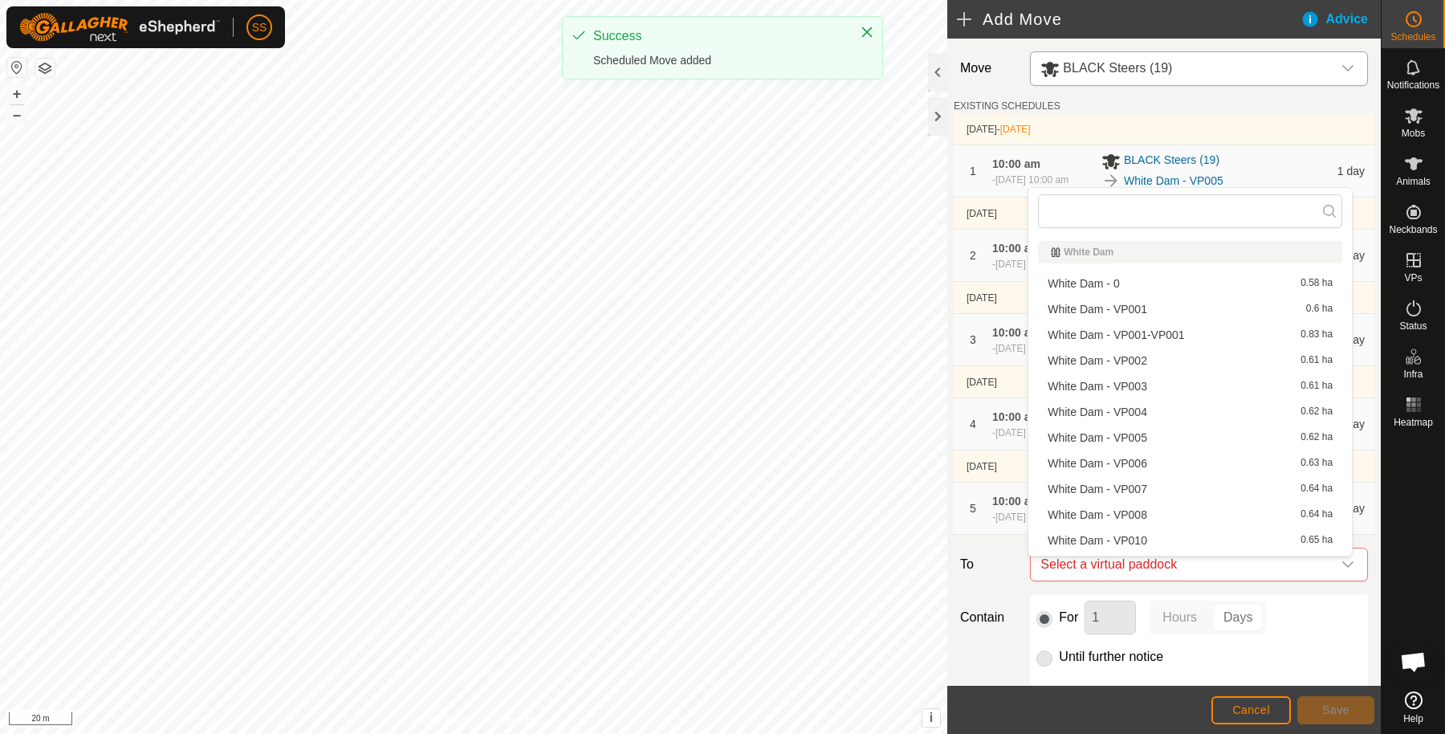
scroll to position [22, 0]
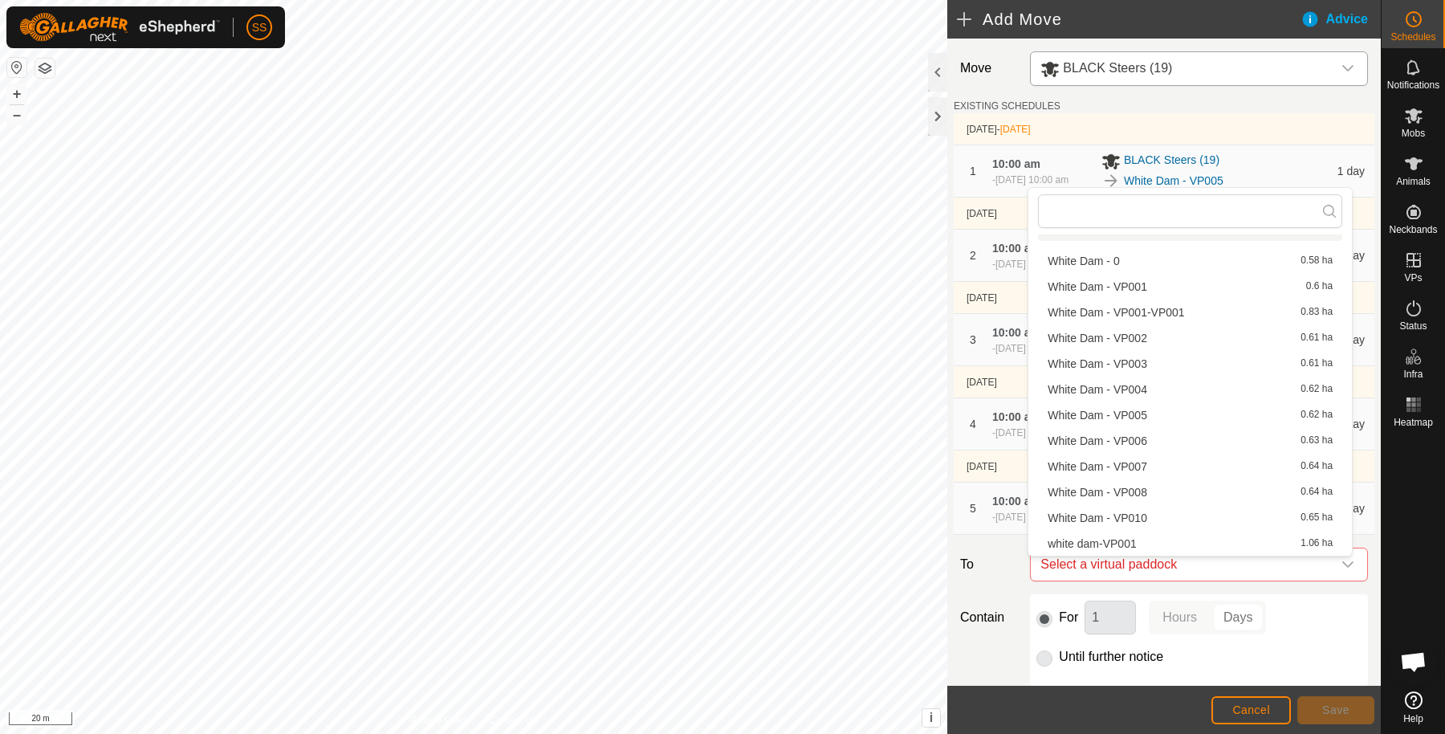
click at [1175, 517] on li "White Dam - VP010 0.65 ha" at bounding box center [1190, 518] width 304 height 24
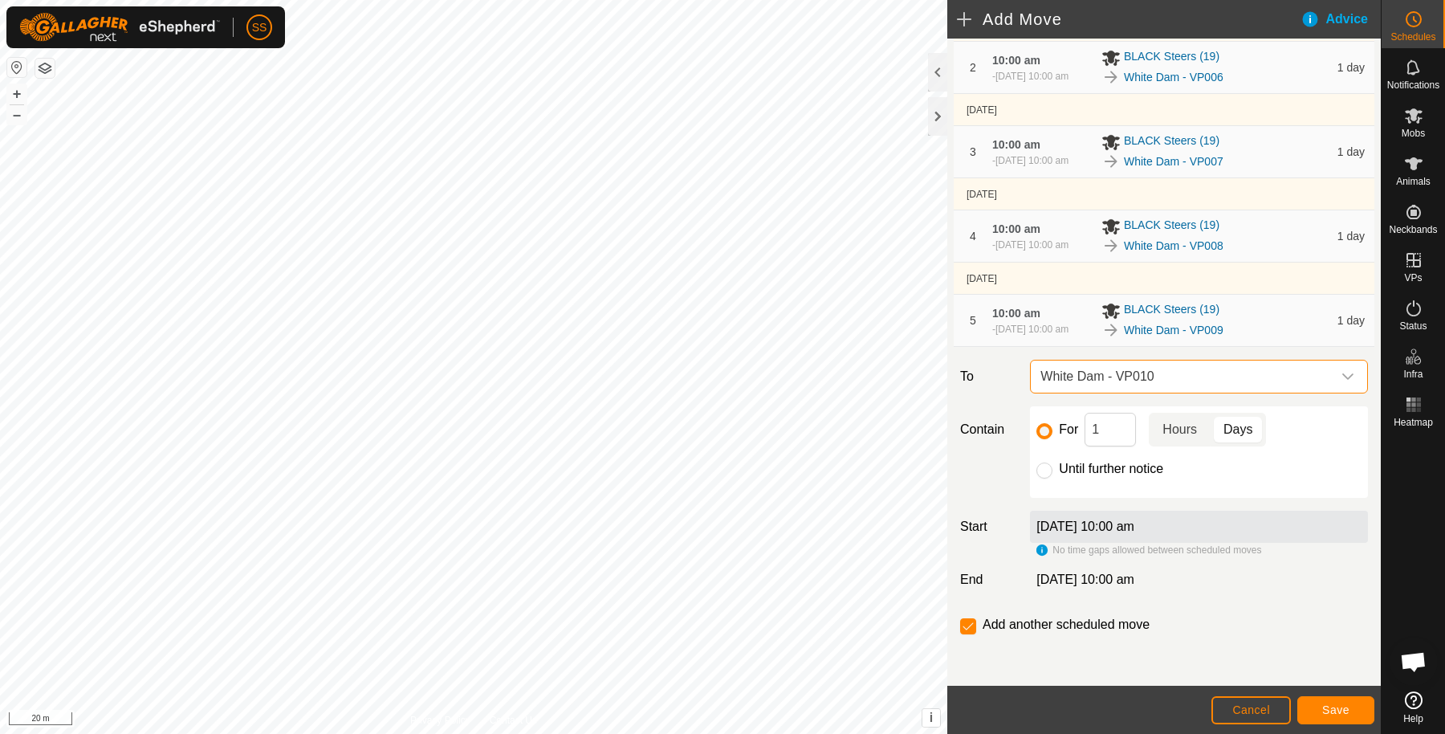
scroll to position [192, 0]
click at [1047, 475] on input "Until further notice" at bounding box center [1045, 471] width 16 height 16
radio input "true"
checkbox input "false"
click at [1327, 699] on button "Save" at bounding box center [1336, 710] width 77 height 28
